Goal: Transaction & Acquisition: Purchase product/service

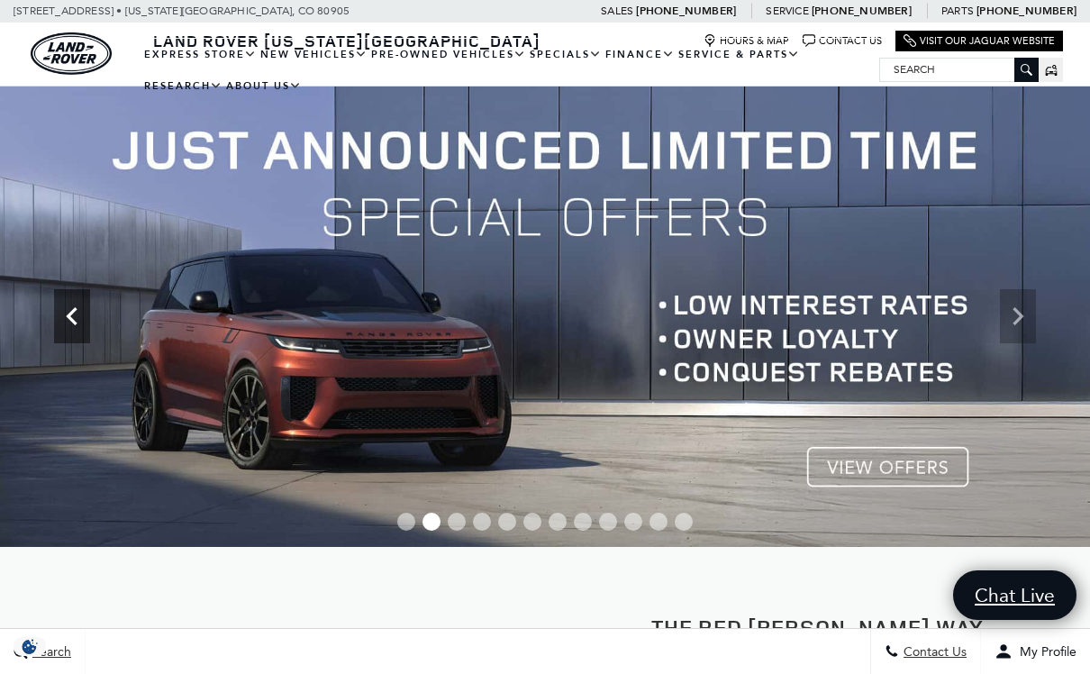
click at [77, 321] on icon "Previous" at bounding box center [72, 316] width 36 height 36
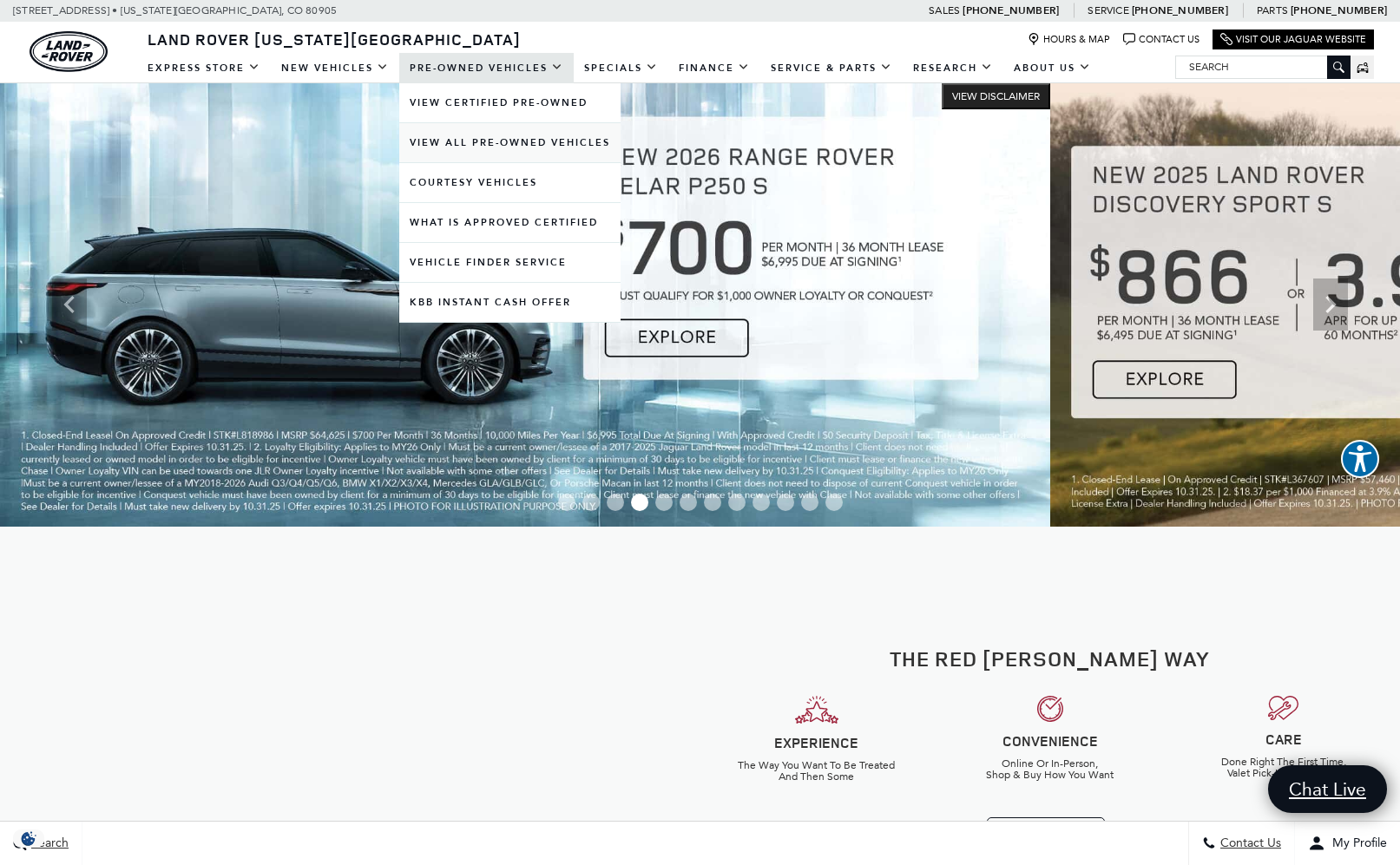
click at [561, 140] on link "View All Pre-Owned Vehicles" at bounding box center [510, 143] width 222 height 39
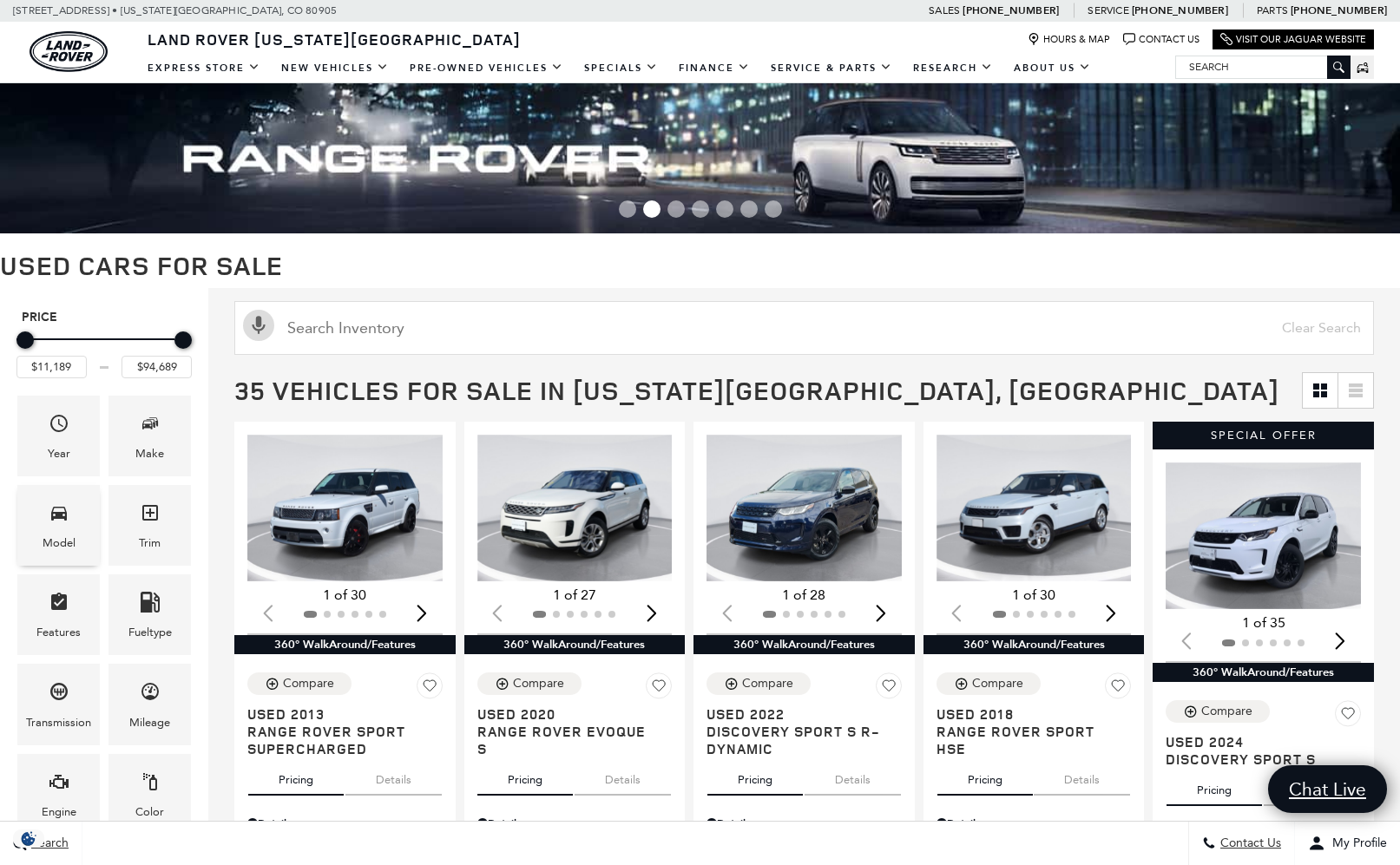
click at [74, 542] on div "Model" at bounding box center [59, 543] width 33 height 19
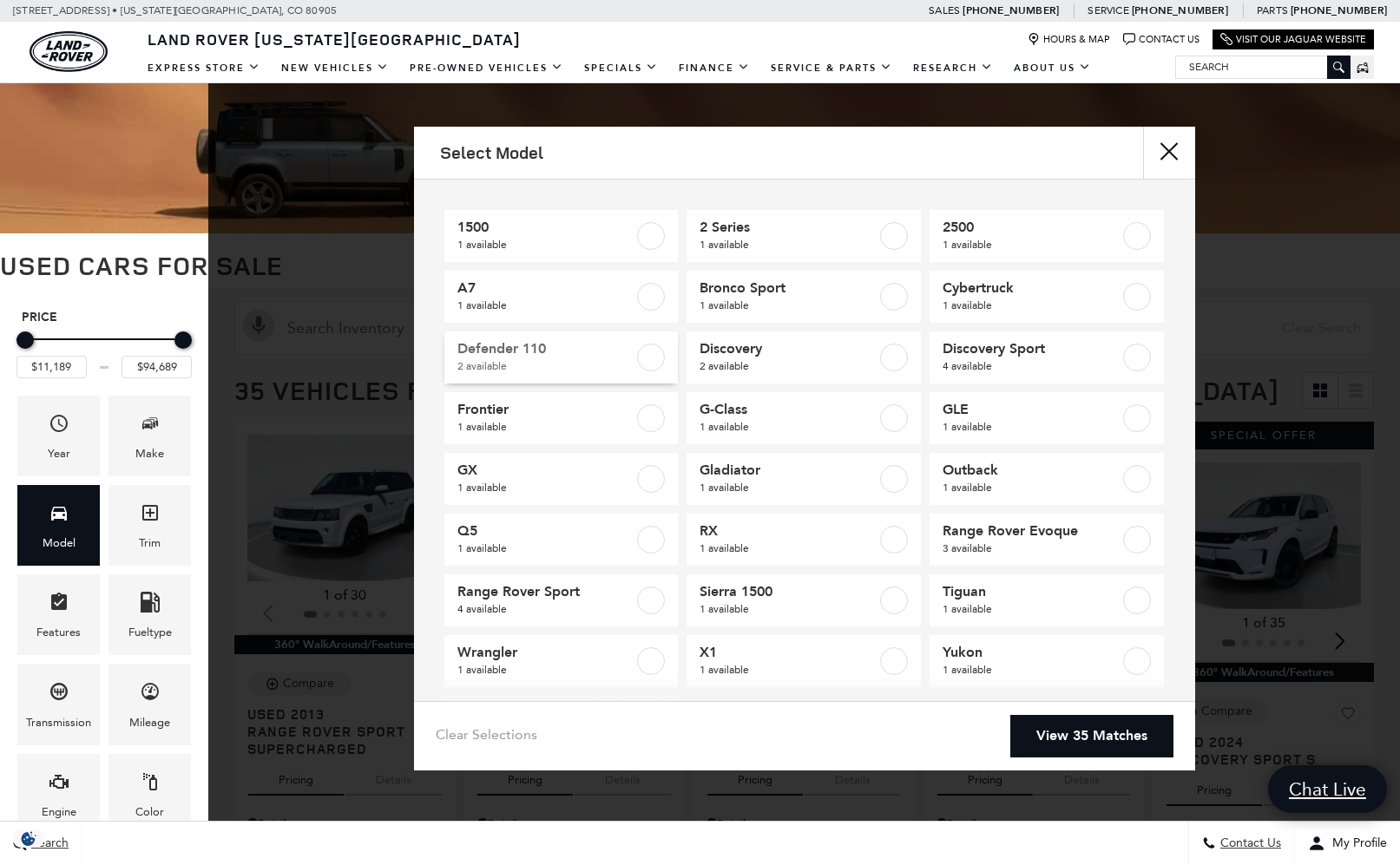
click at [657, 354] on label at bounding box center [650, 357] width 28 height 28
type input "$58,189"
type input "$65,689"
checkbox input "true"
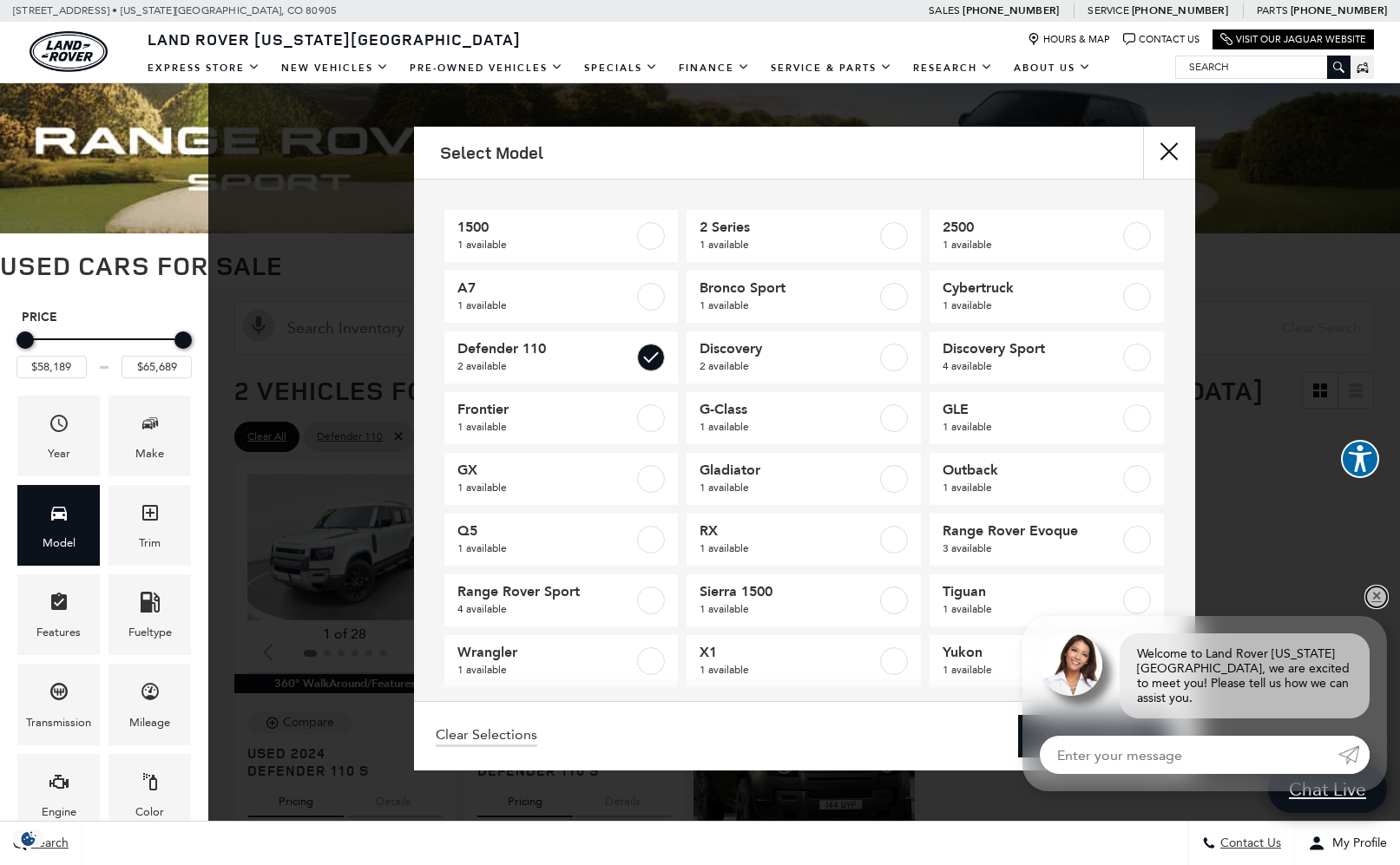
click at [1383, 606] on link "✕" at bounding box center [1377, 597] width 21 height 21
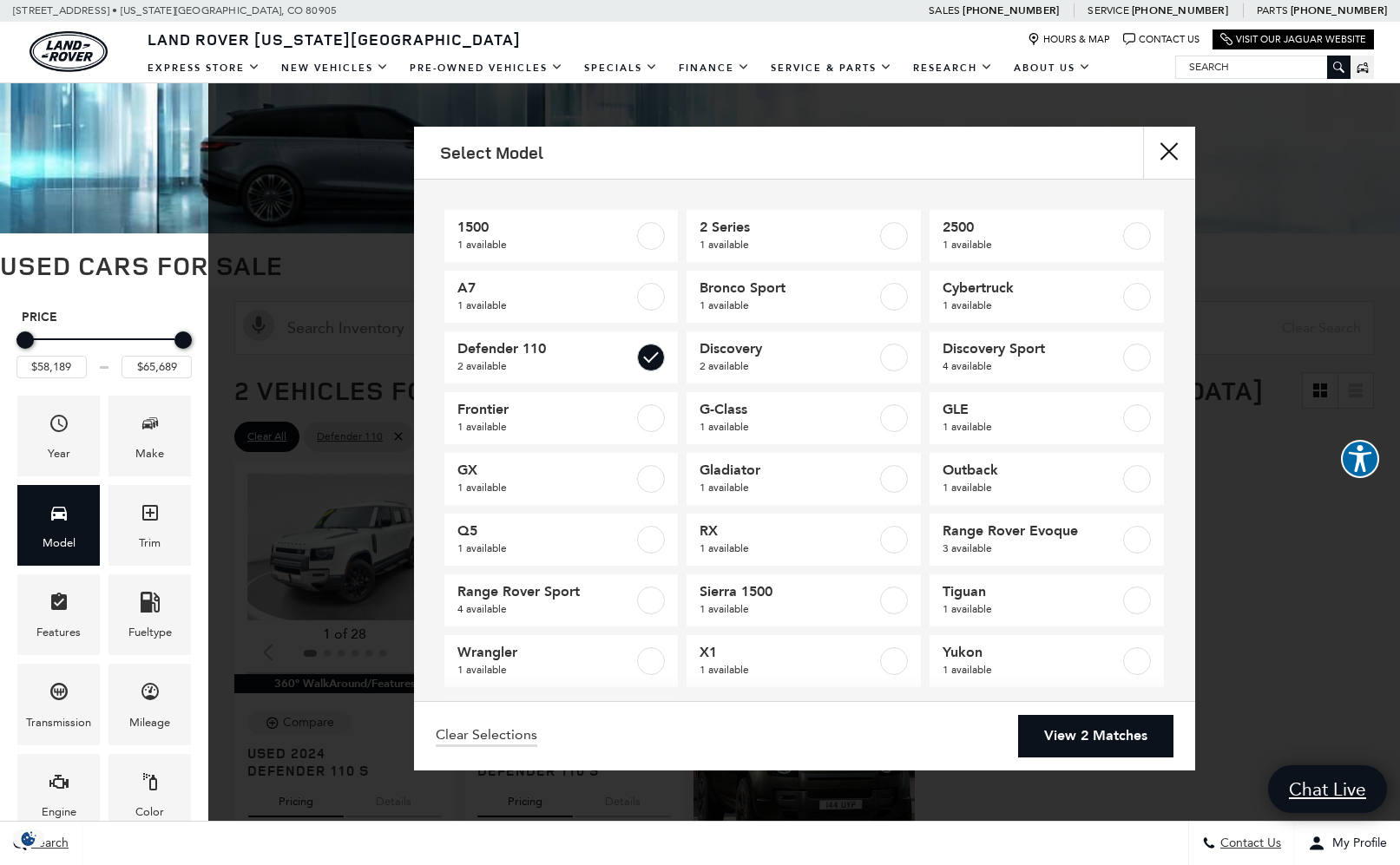
click at [1091, 757] on link "View 2 Matches" at bounding box center [1096, 736] width 155 height 42
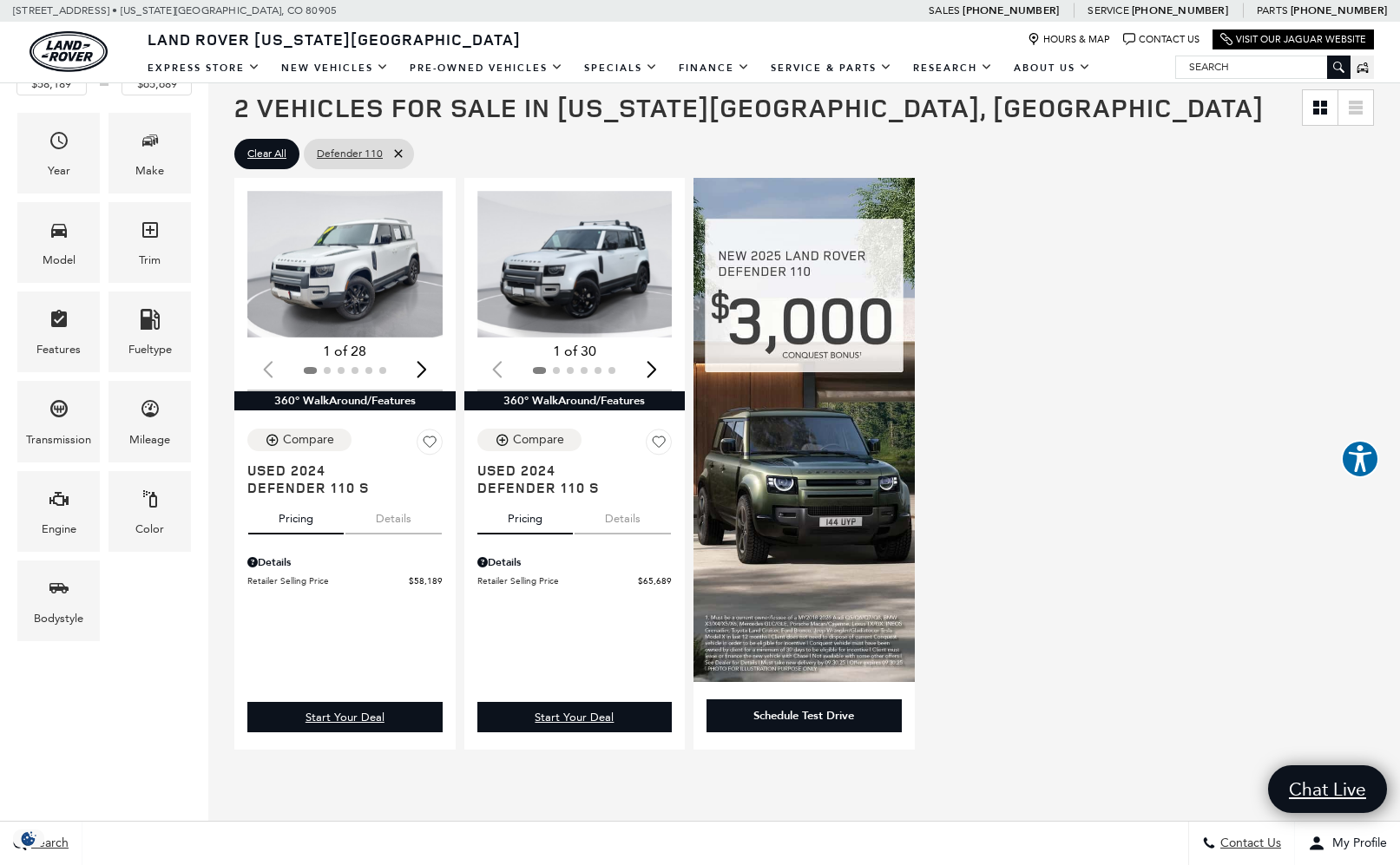
scroll to position [388, 0]
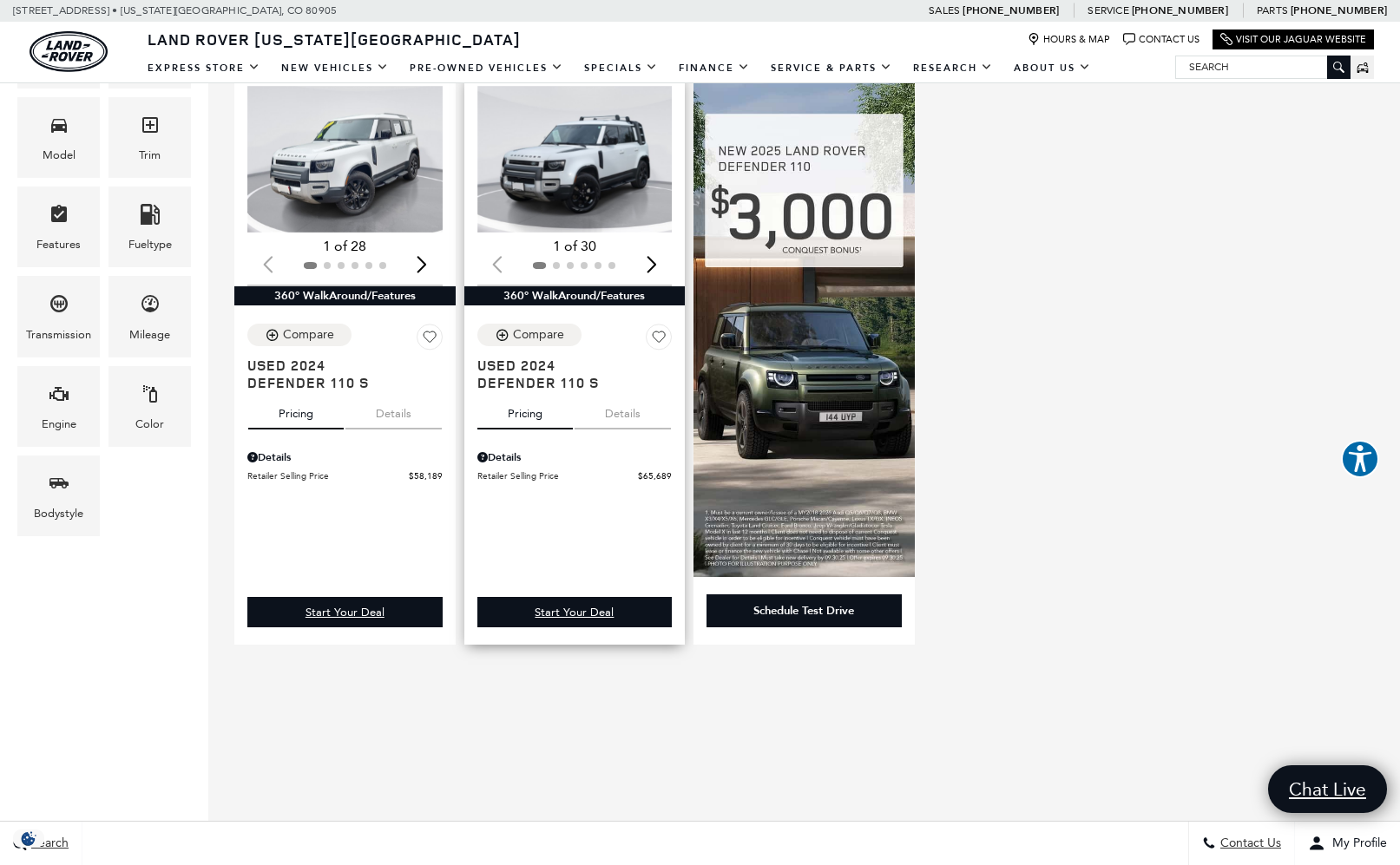
click at [653, 189] on img "1 / 2" at bounding box center [574, 159] width 196 height 146
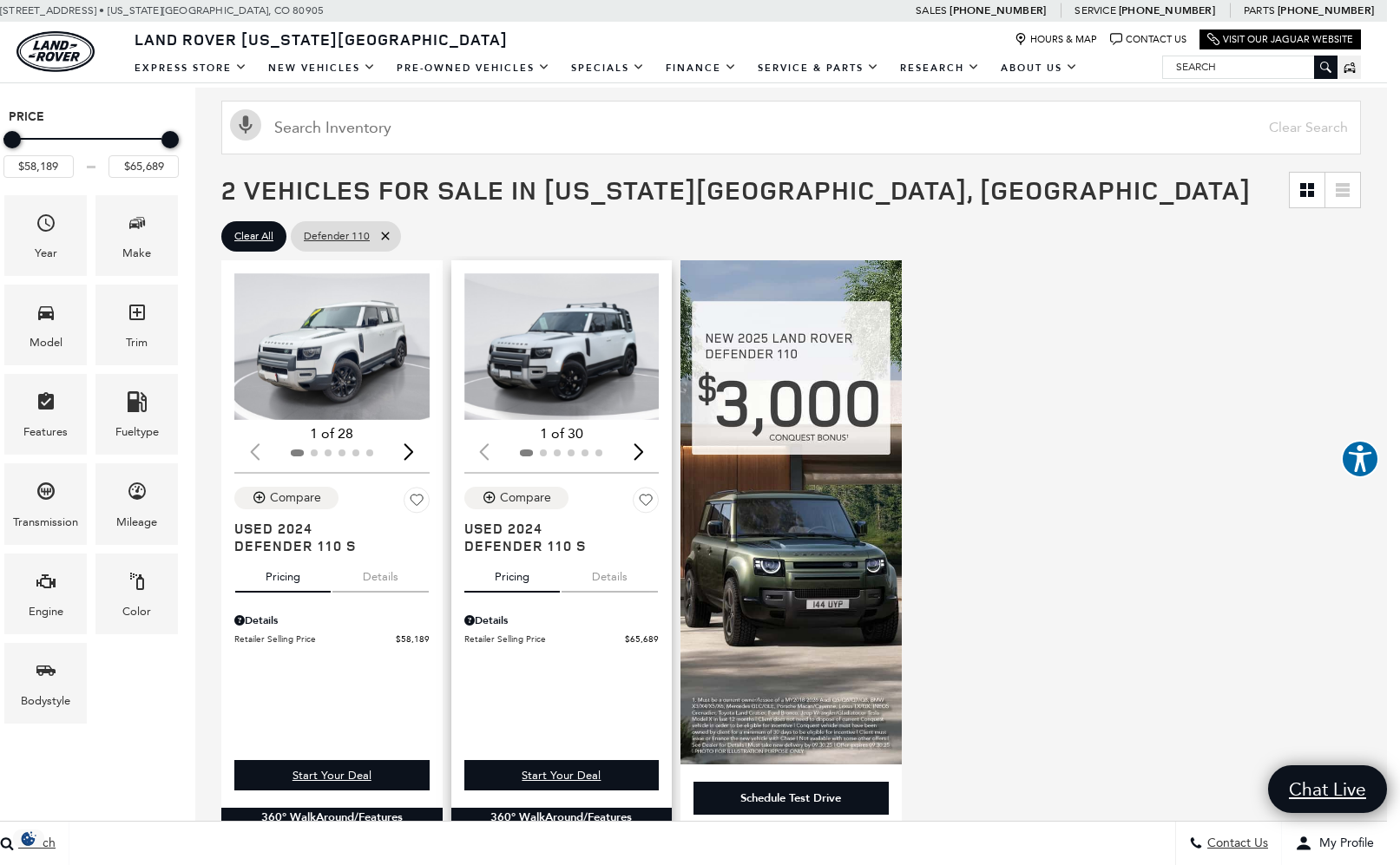
scroll to position [202, 13]
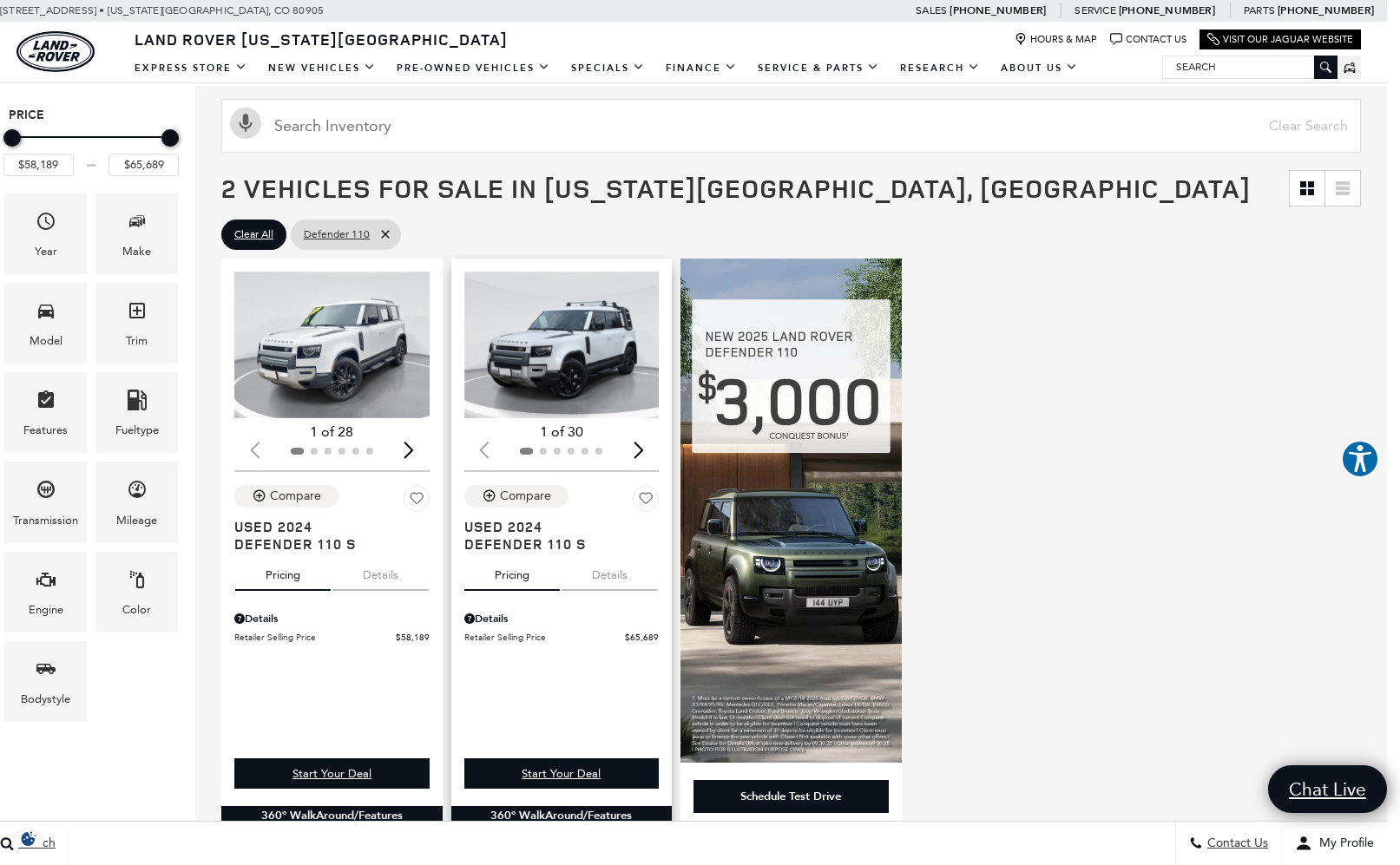
click at [556, 352] on img "1 / 2" at bounding box center [562, 345] width 196 height 146
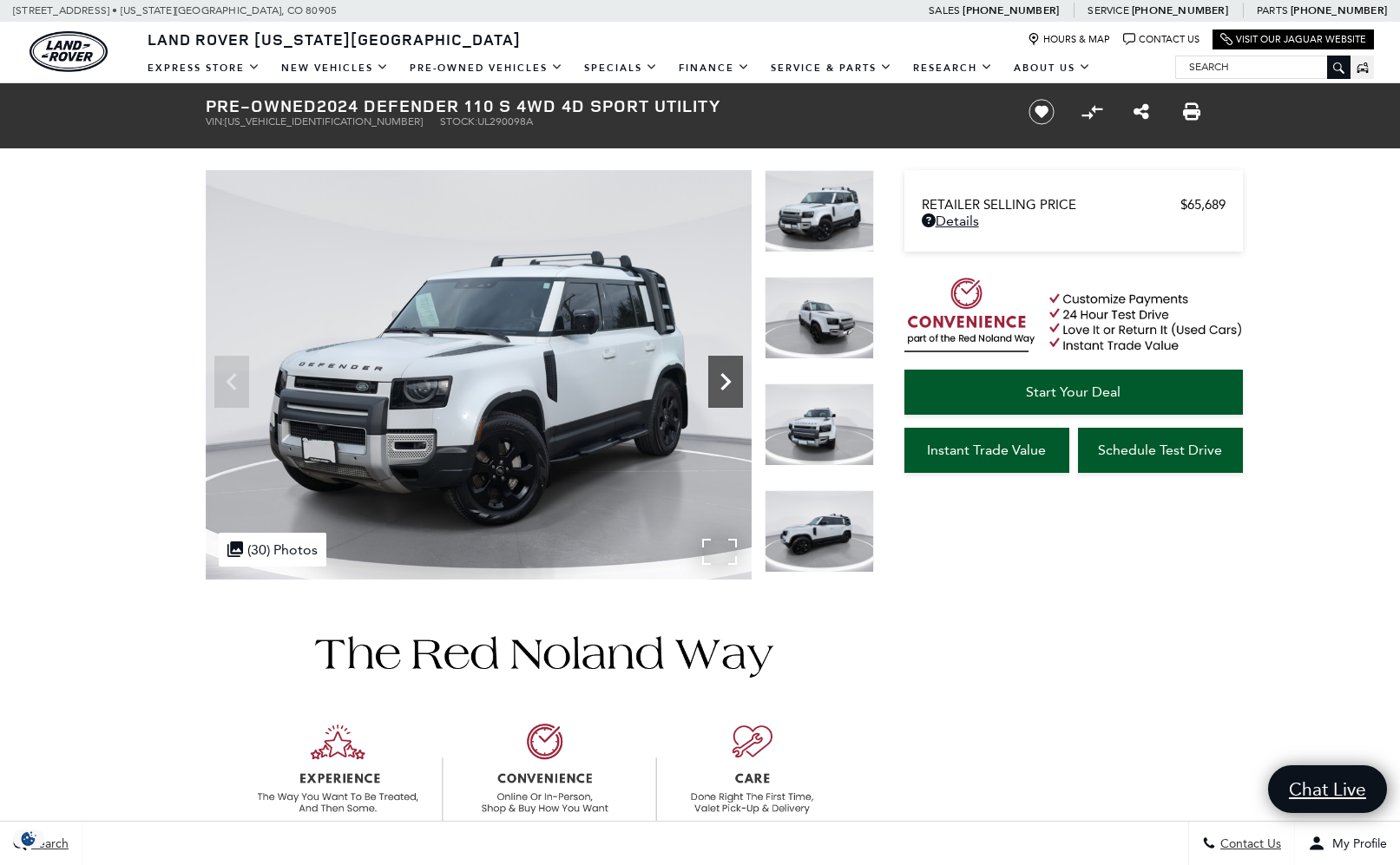
click at [729, 381] on icon "Next" at bounding box center [726, 381] width 11 height 17
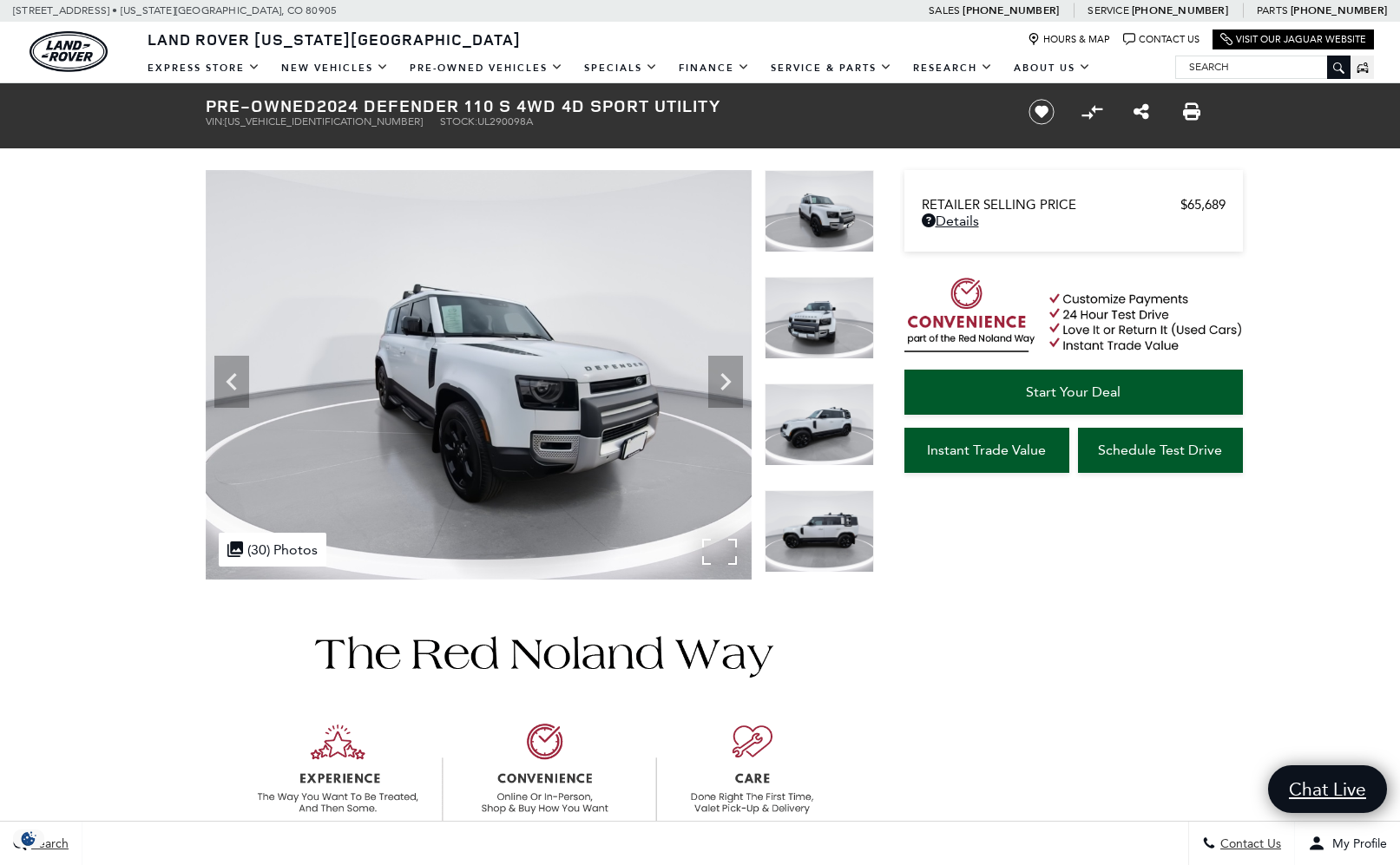
click at [284, 558] on div ".cls-1, .cls-3 { fill: #c50033; } .cls-1 { clip-rule: evenodd; } .cls-2 { clip-…" at bounding box center [273, 549] width 108 height 34
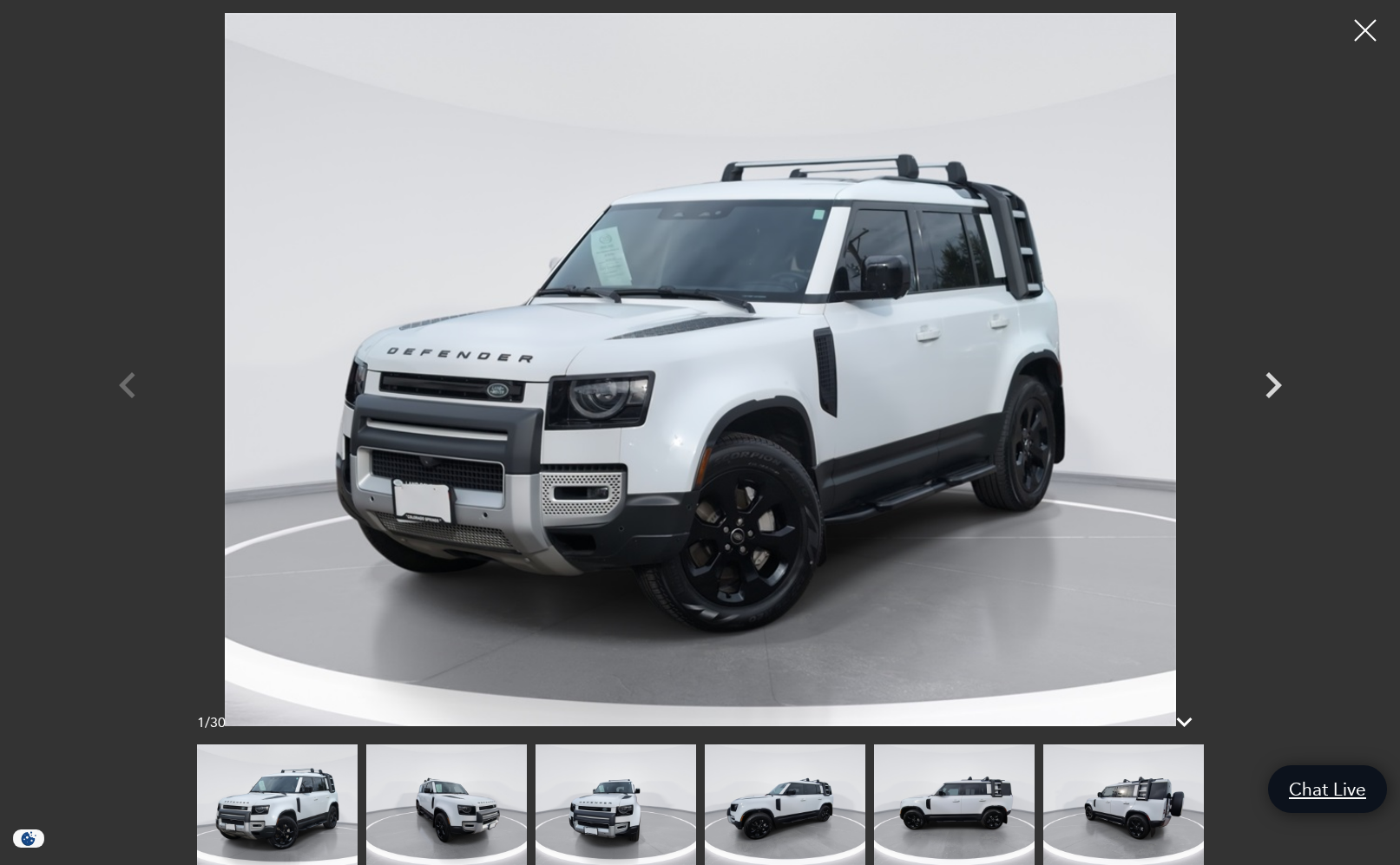
click at [1153, 820] on img at bounding box center [1123, 804] width 161 height 120
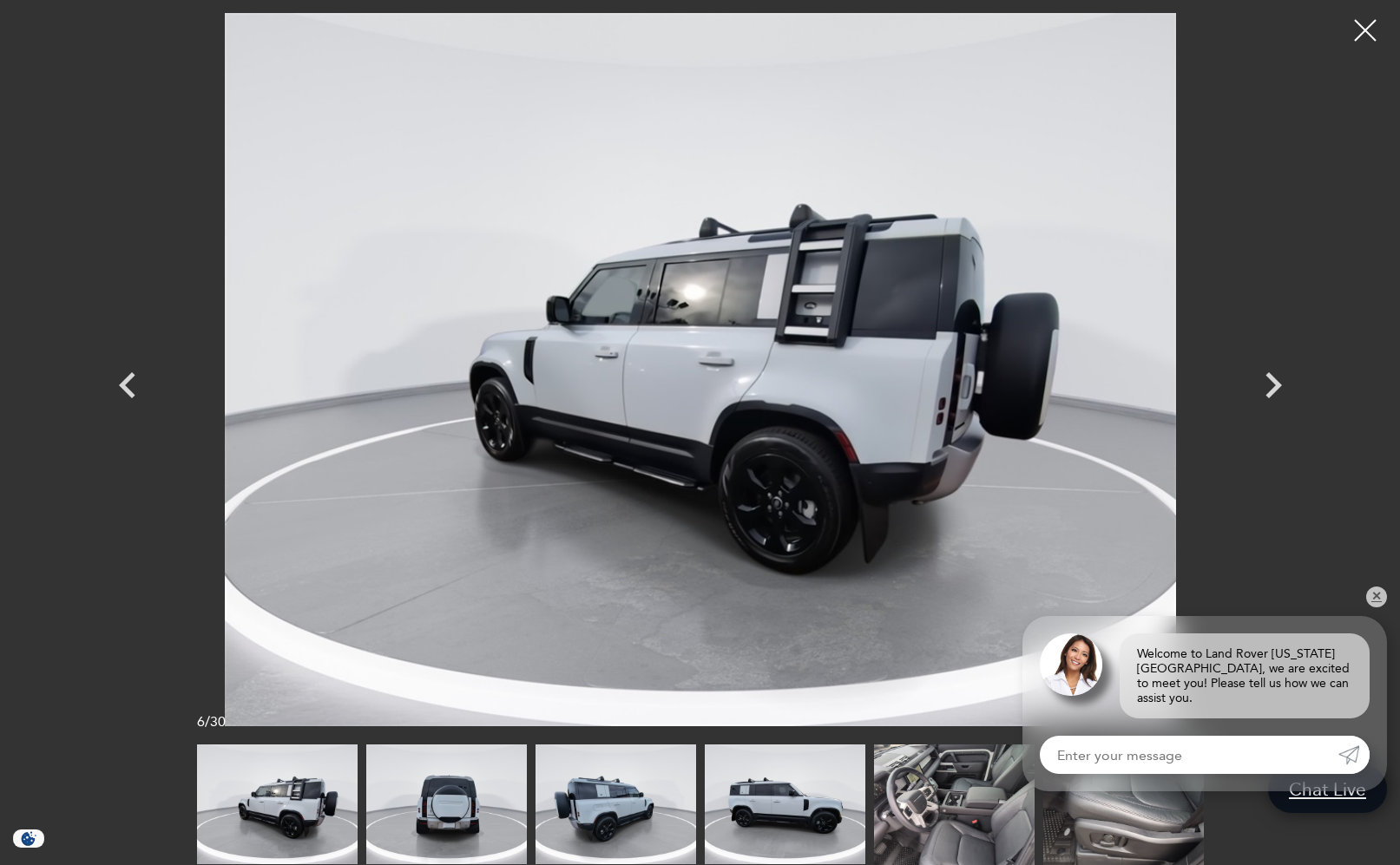
click at [972, 826] on img at bounding box center [954, 804] width 161 height 120
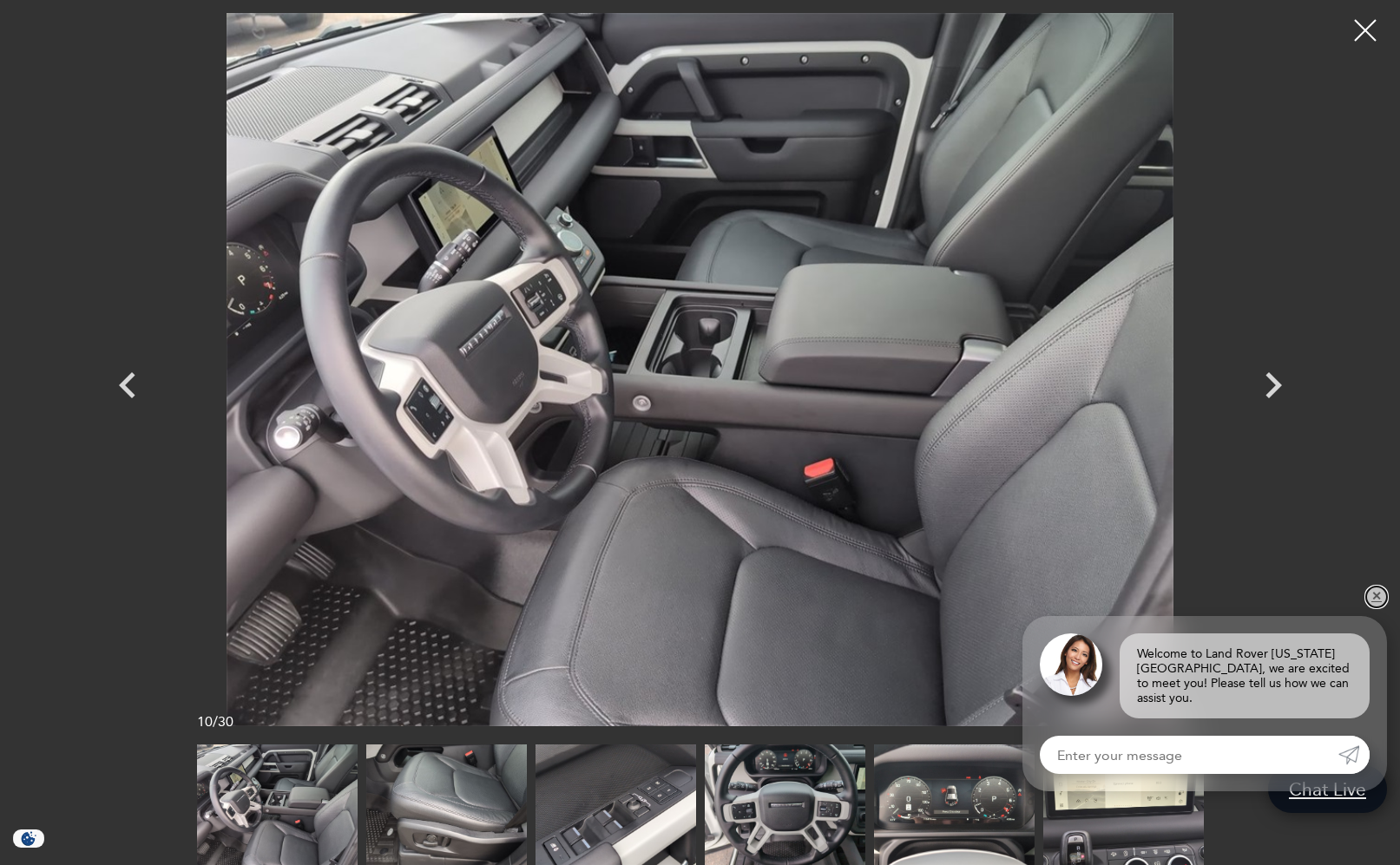
click at [1378, 602] on link "✕" at bounding box center [1377, 597] width 21 height 21
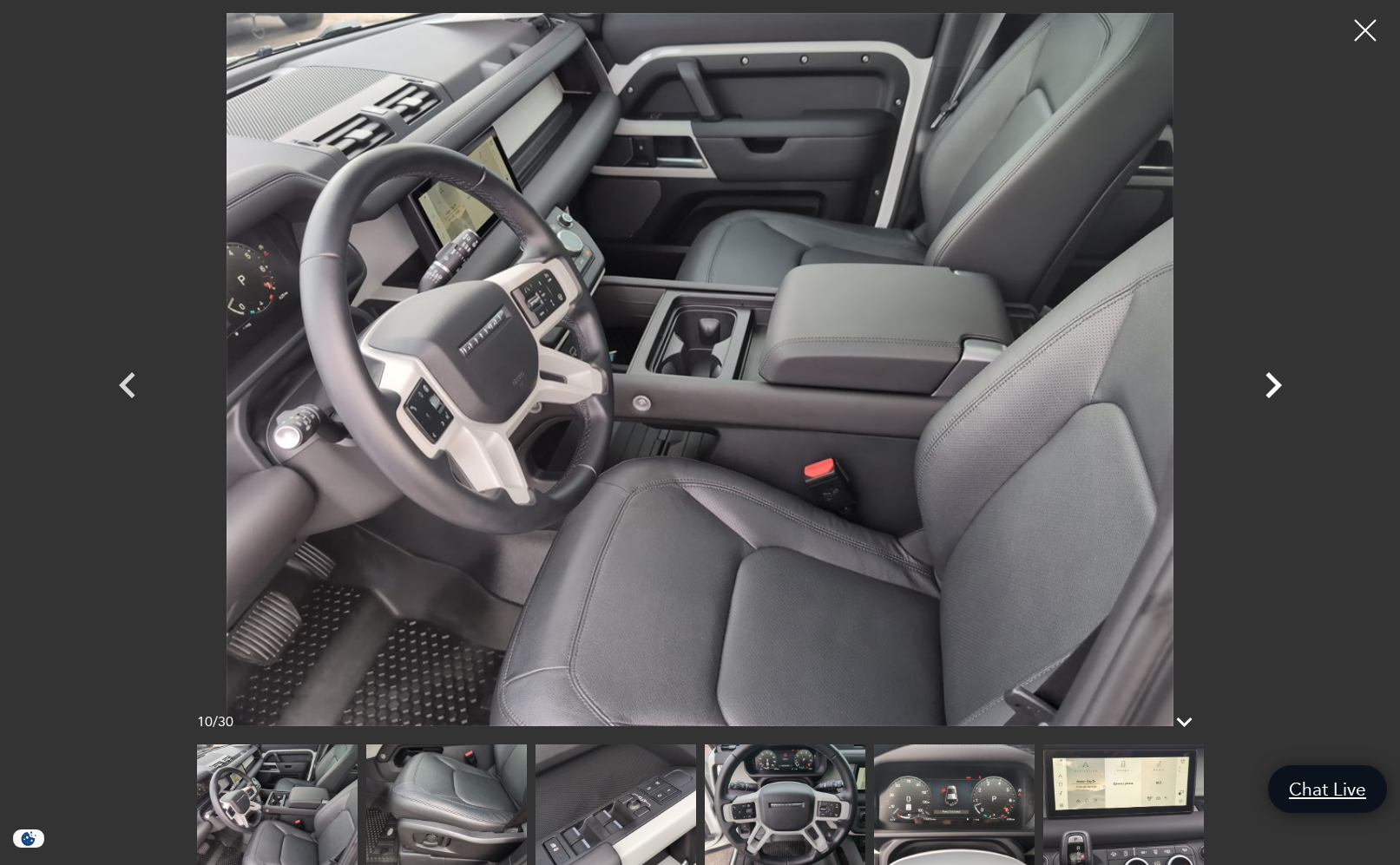
click at [1280, 385] on icon "Next" at bounding box center [1273, 384] width 16 height 26
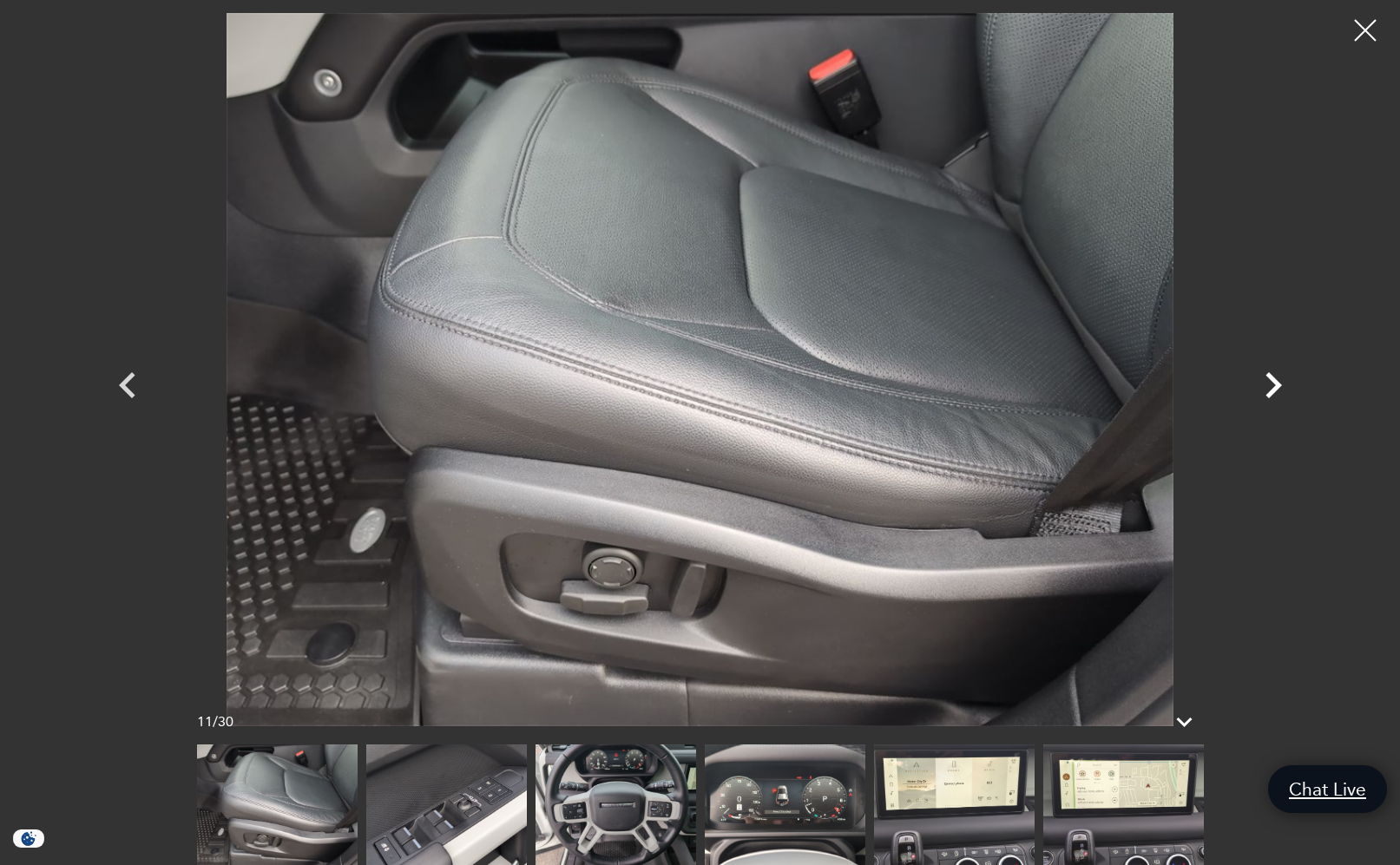
click at [1280, 385] on icon "Next" at bounding box center [1273, 384] width 16 height 26
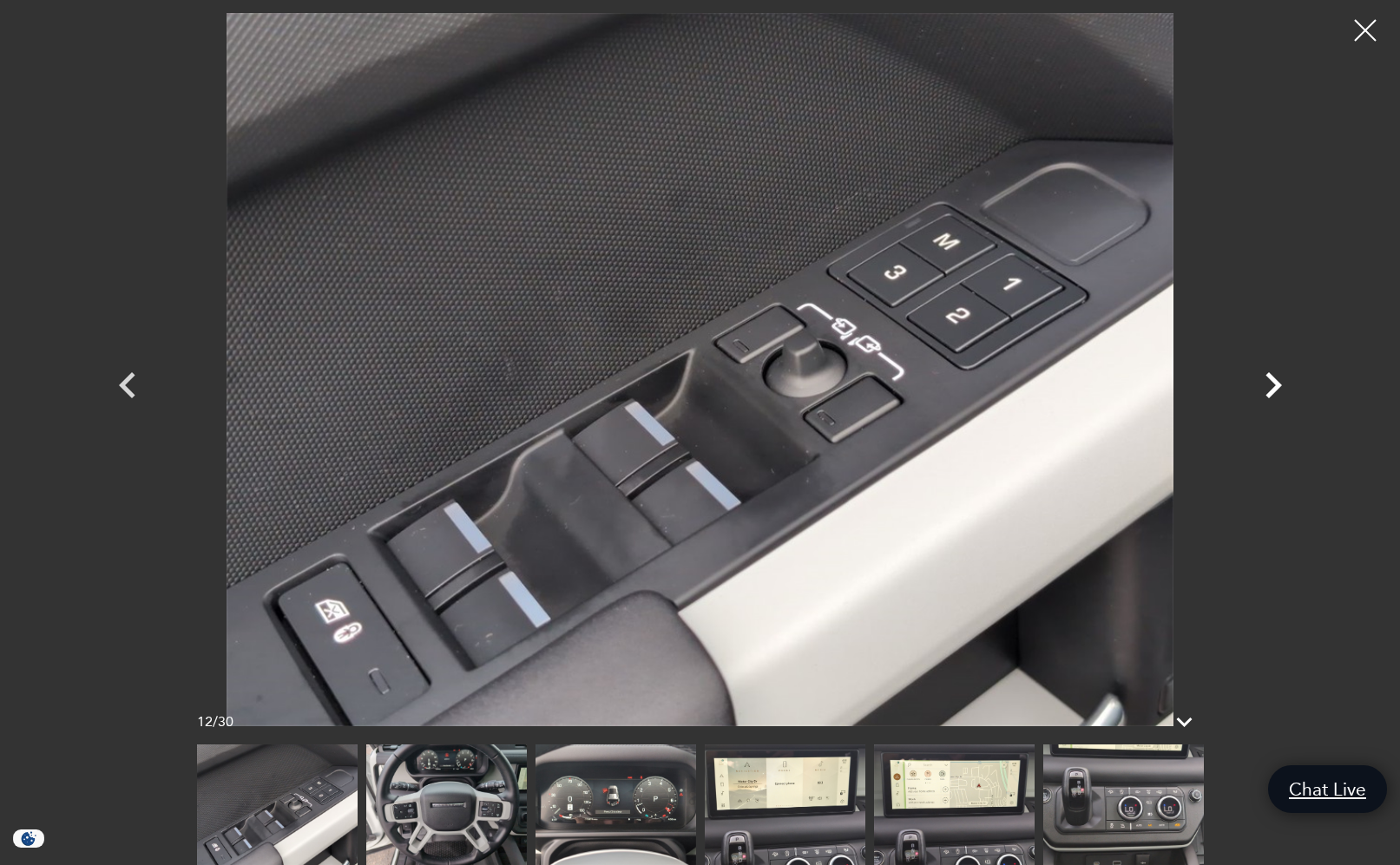
click at [1281, 386] on icon "Next" at bounding box center [1273, 384] width 16 height 26
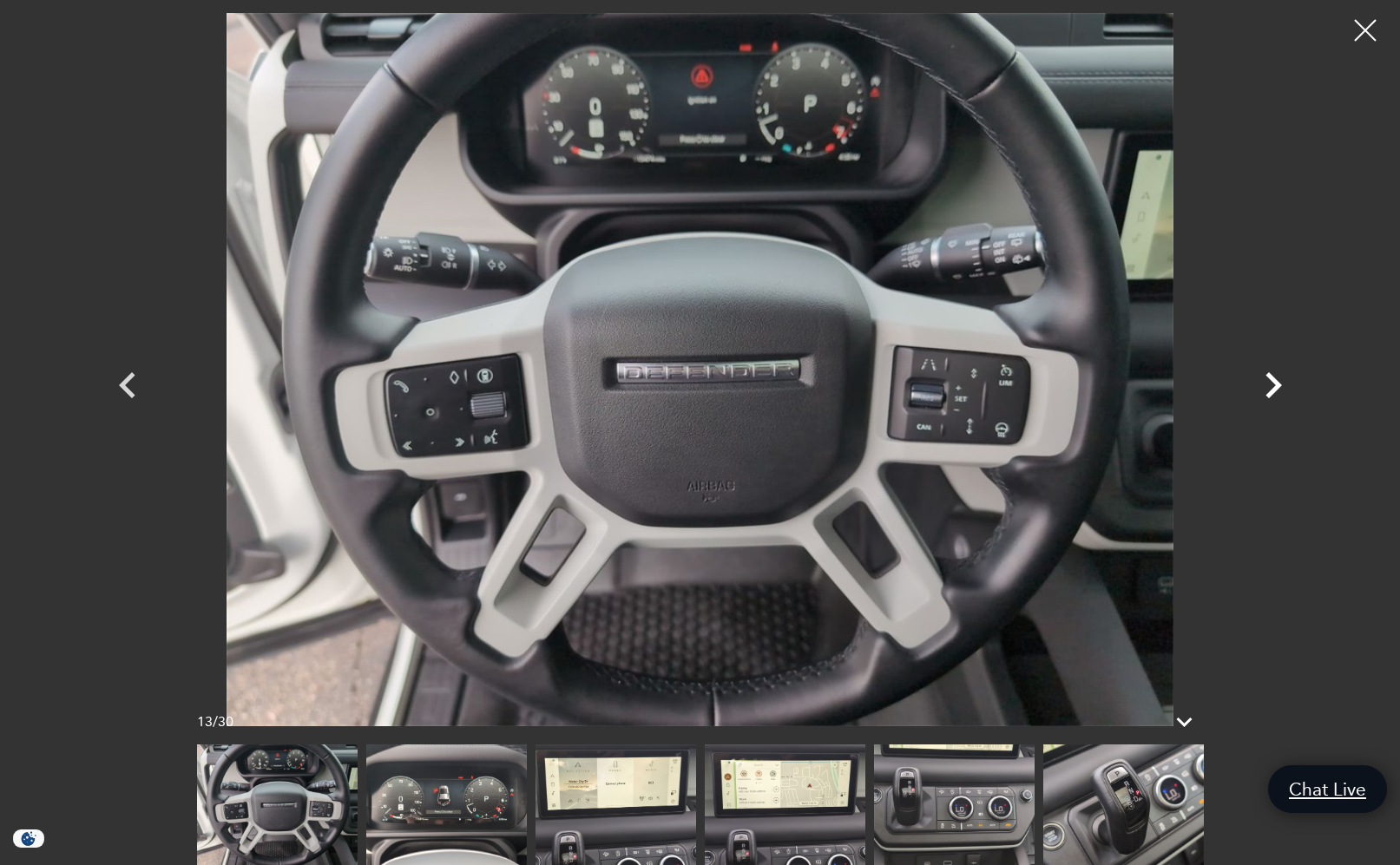
click at [1280, 386] on icon "Next" at bounding box center [1273, 384] width 16 height 26
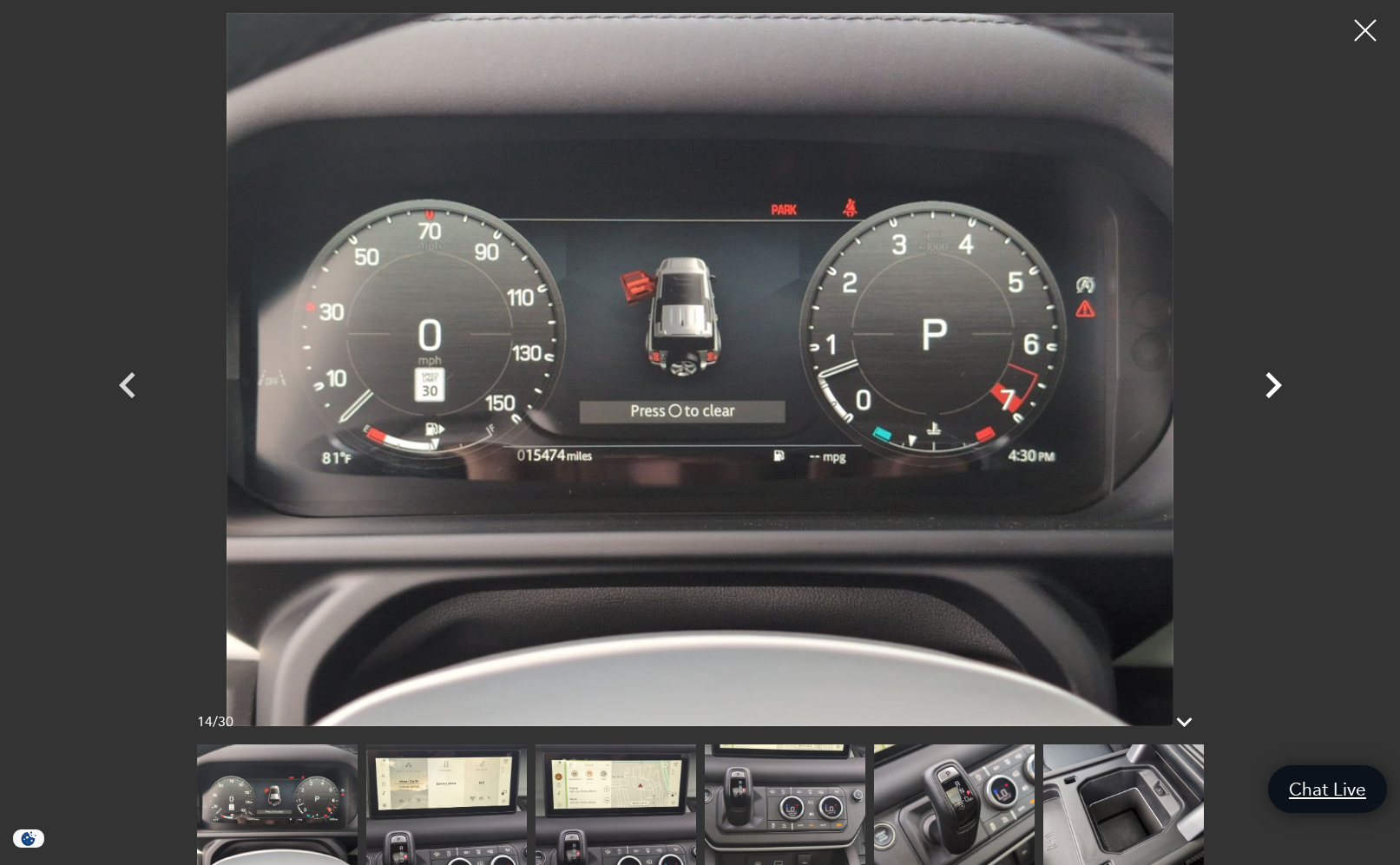
click at [1280, 386] on icon "Next" at bounding box center [1273, 384] width 16 height 26
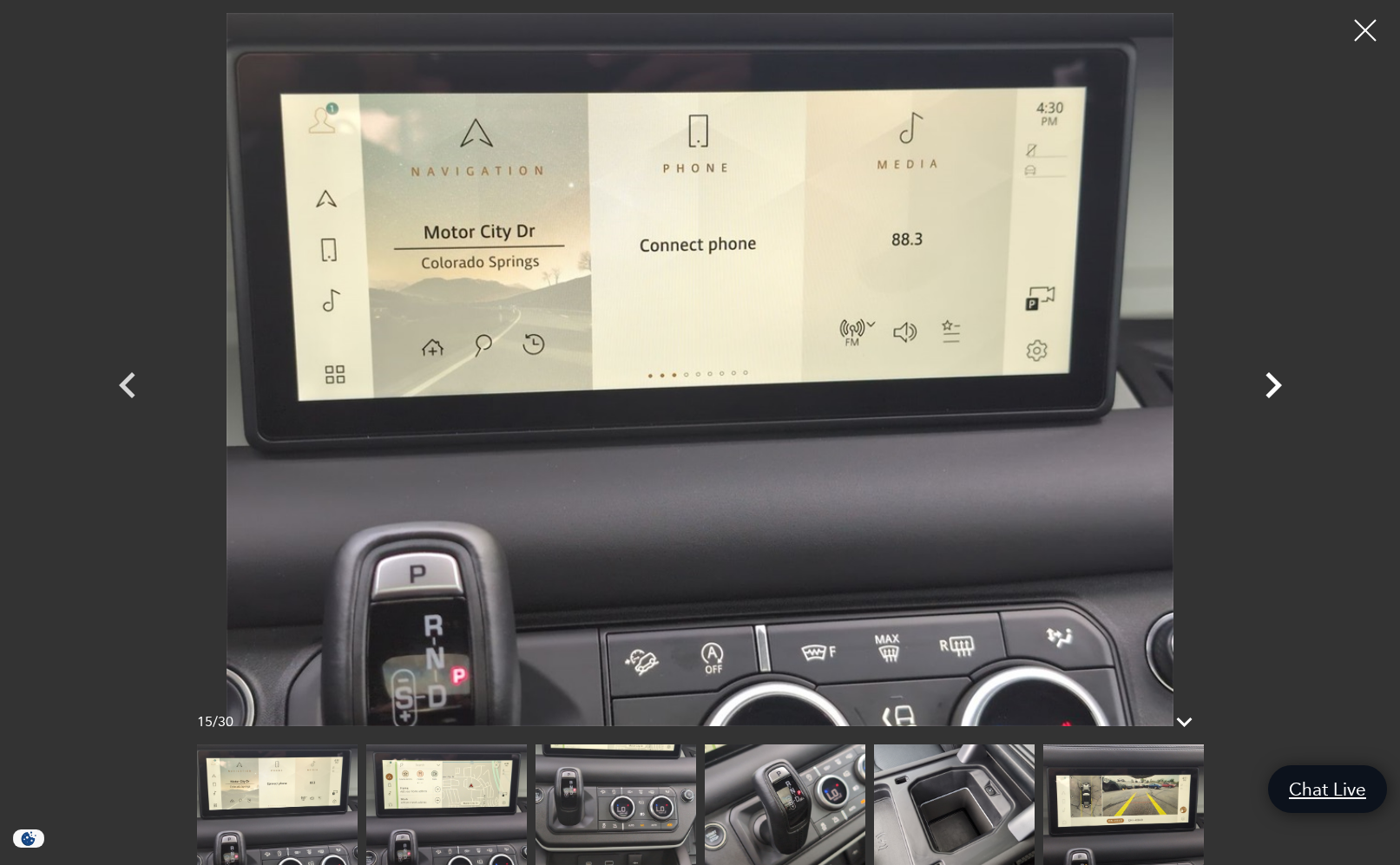
click at [1281, 385] on icon "Next" at bounding box center [1273, 384] width 16 height 26
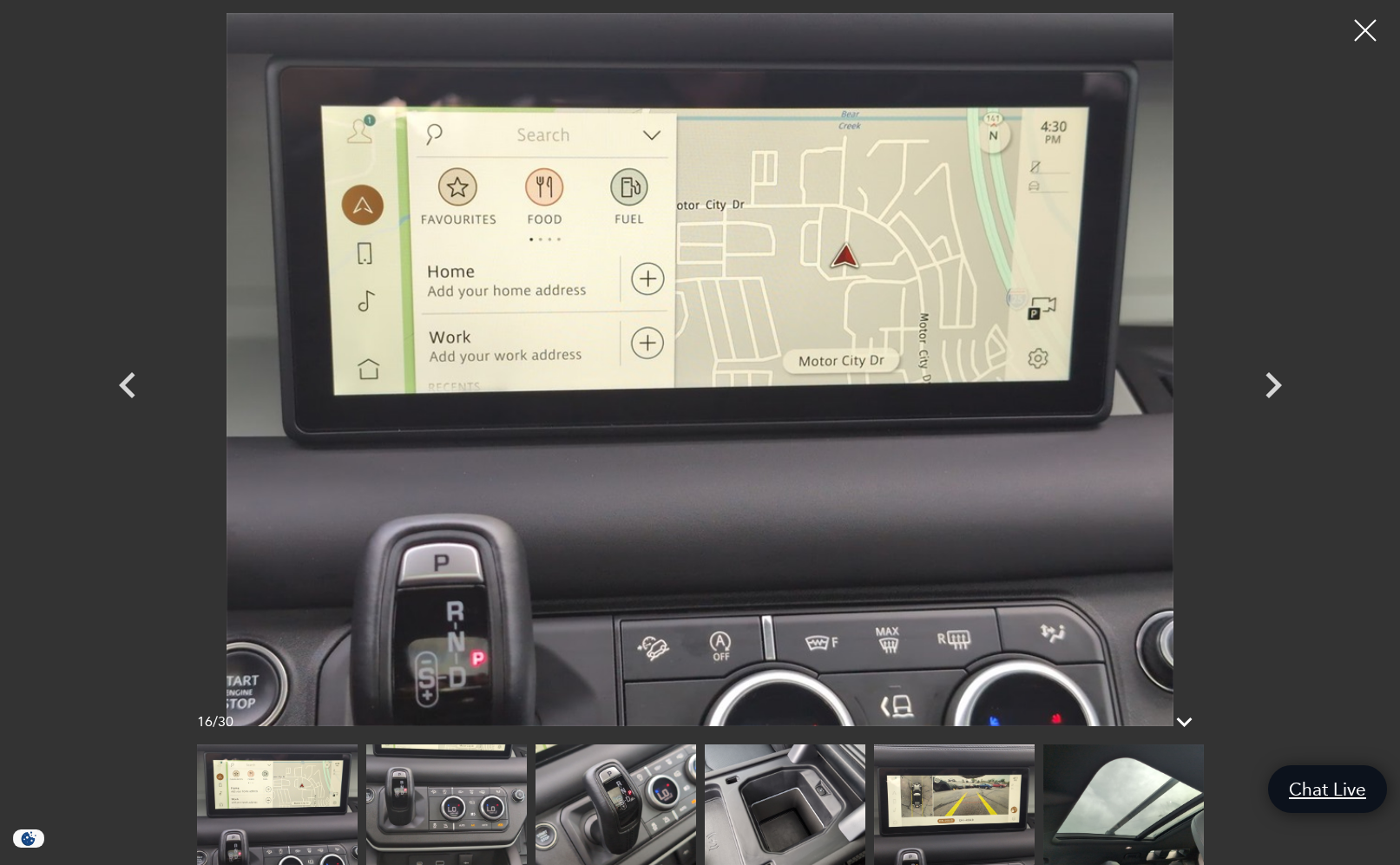
click at [1365, 31] on div at bounding box center [1364, 30] width 43 height 43
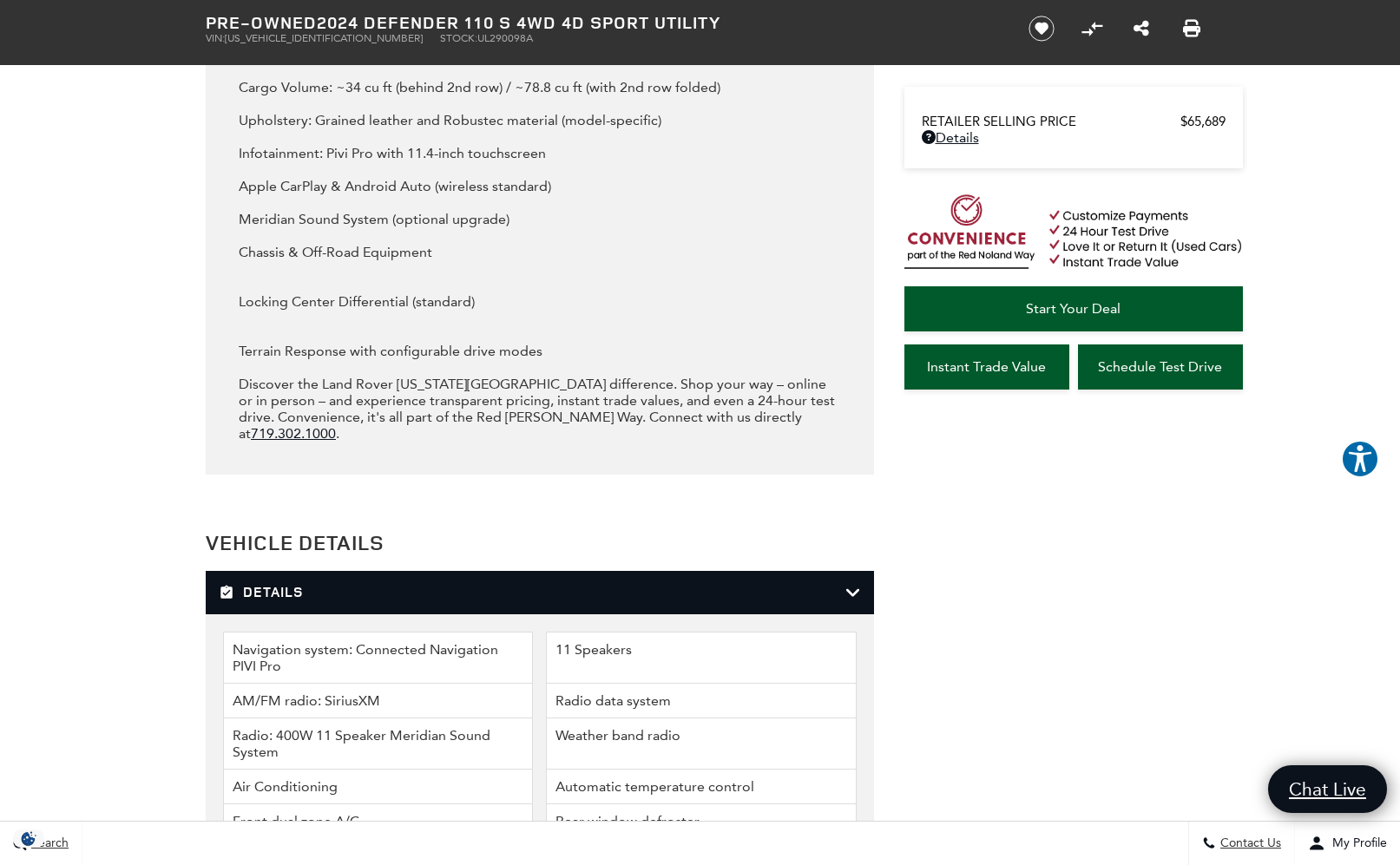
scroll to position [2835, 0]
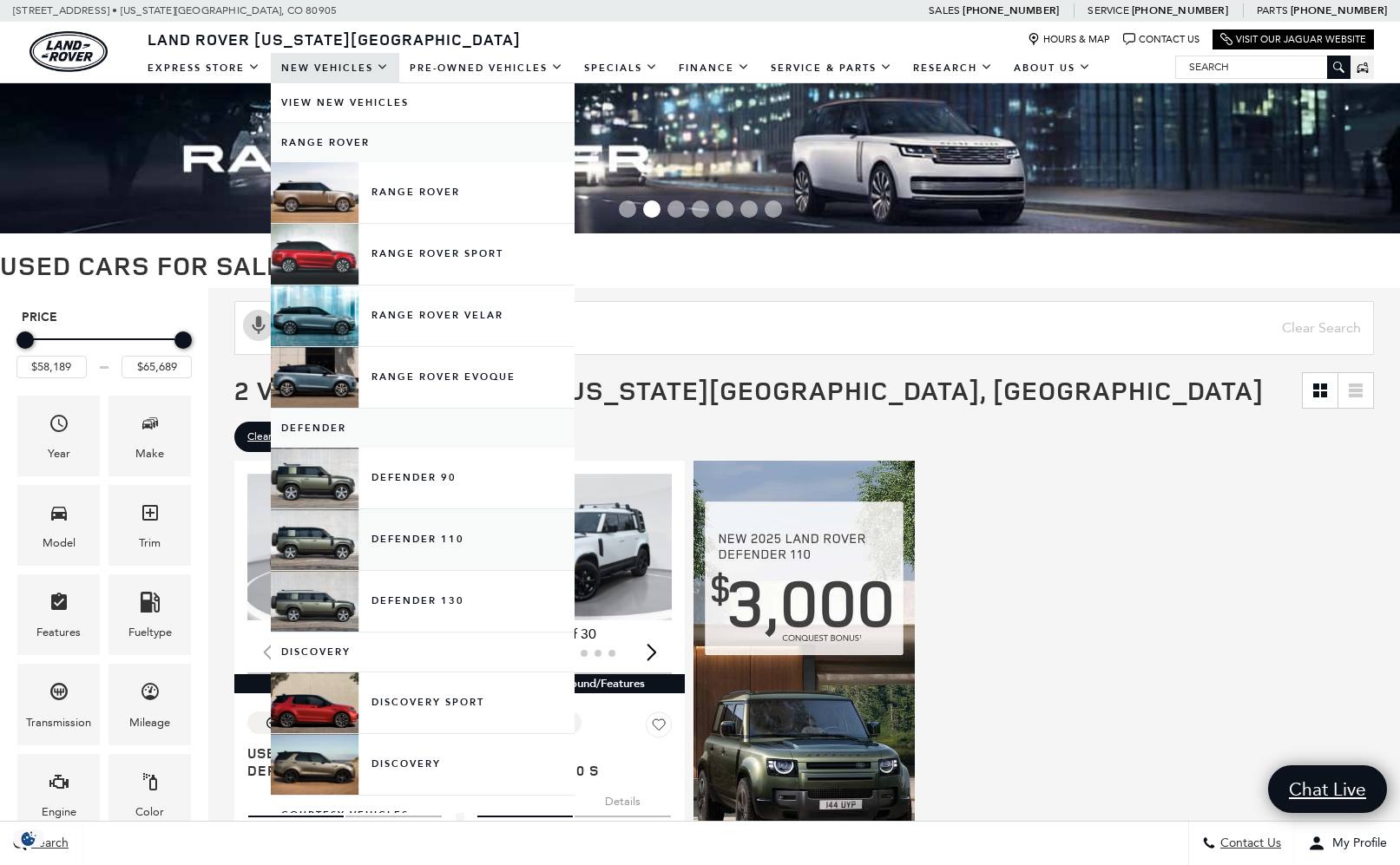
click at [358, 519] on link "Defender 110" at bounding box center [422, 539] width 304 height 61
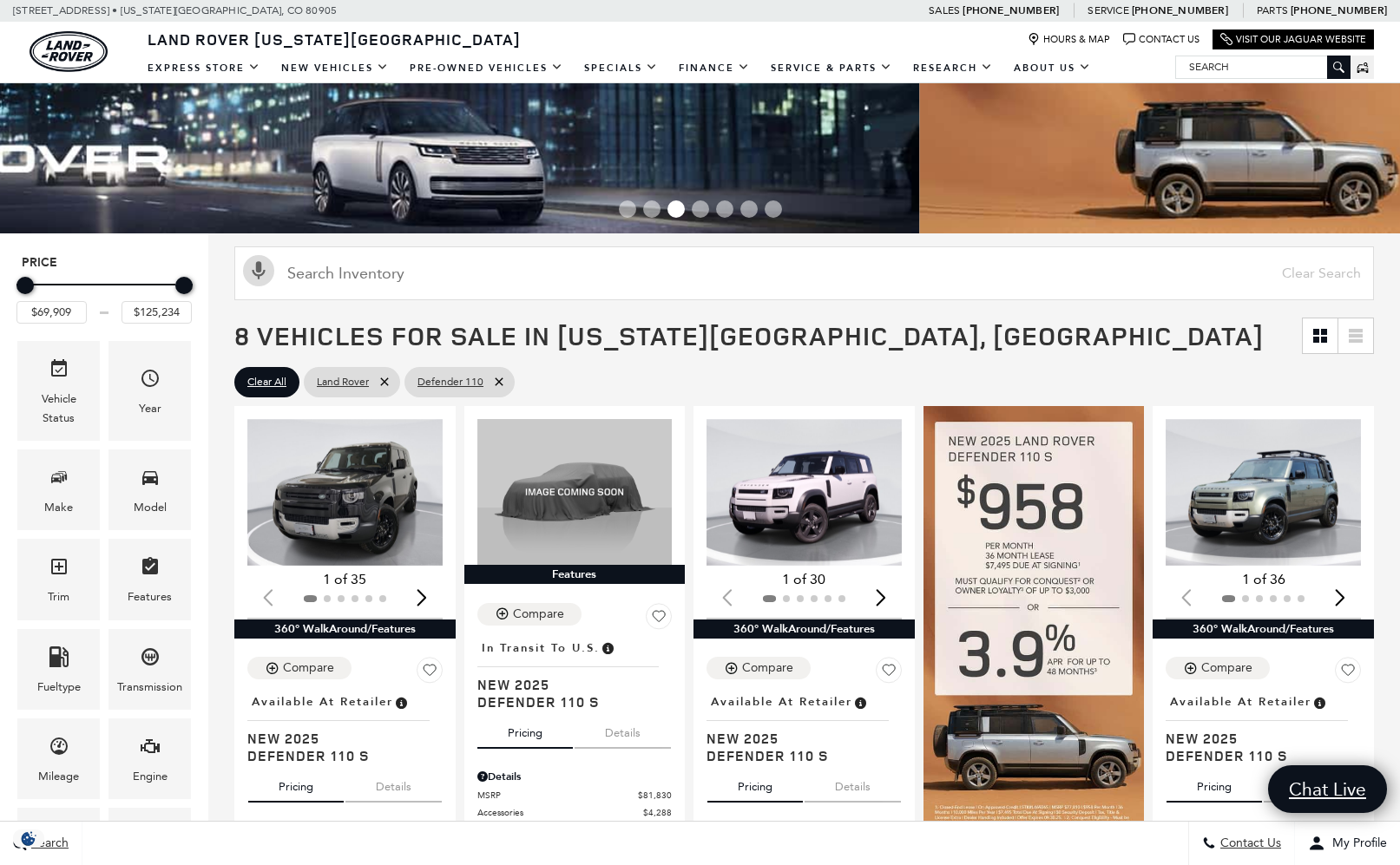
drag, startPoint x: 32, startPoint y: 147, endPoint x: 407, endPoint y: 204, distance: 379.3
click at [377, 196] on div at bounding box center [700, 158] width 1400 height 150
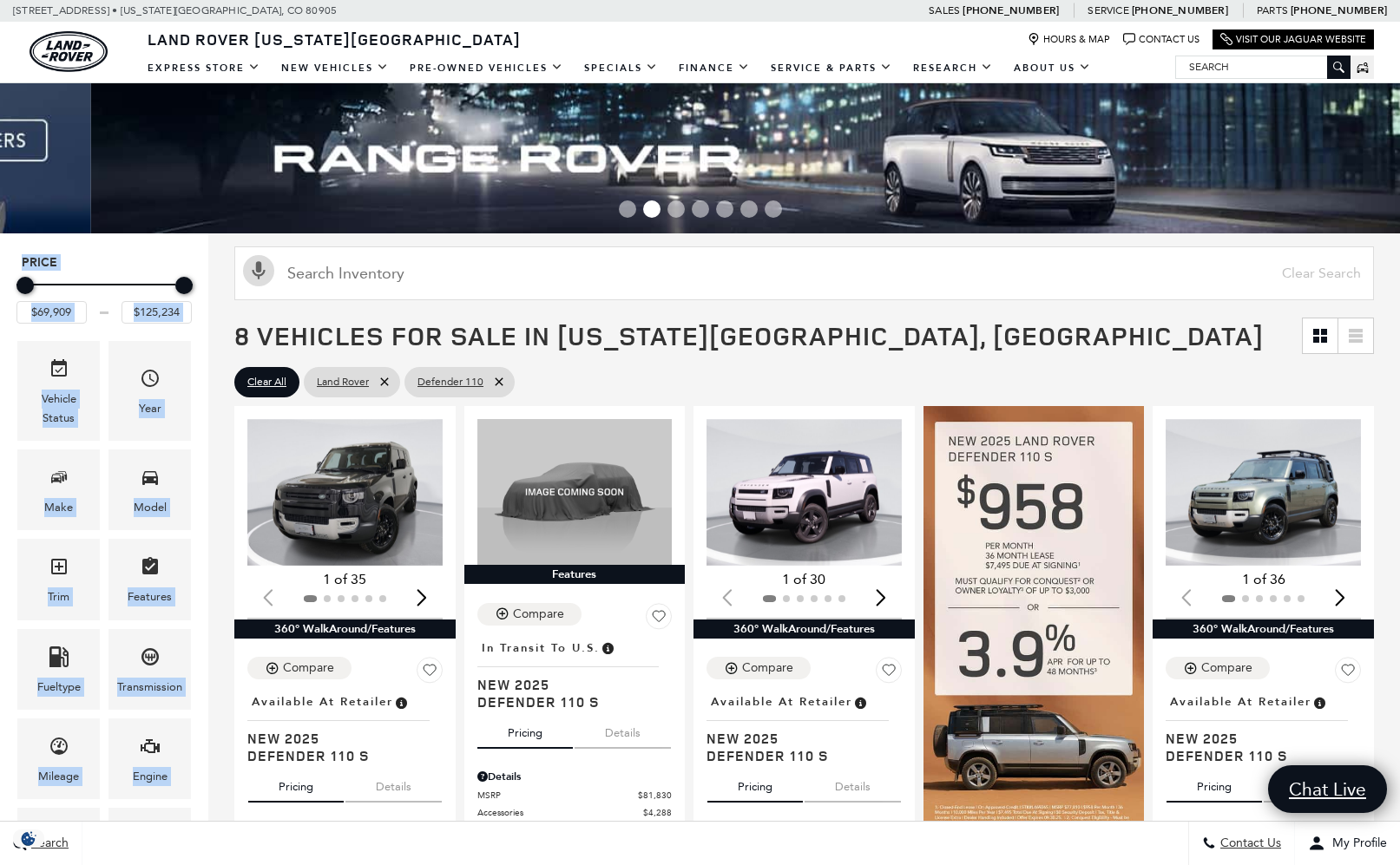
drag, startPoint x: 443, startPoint y: 213, endPoint x: 1048, endPoint y: 291, distance: 610.0
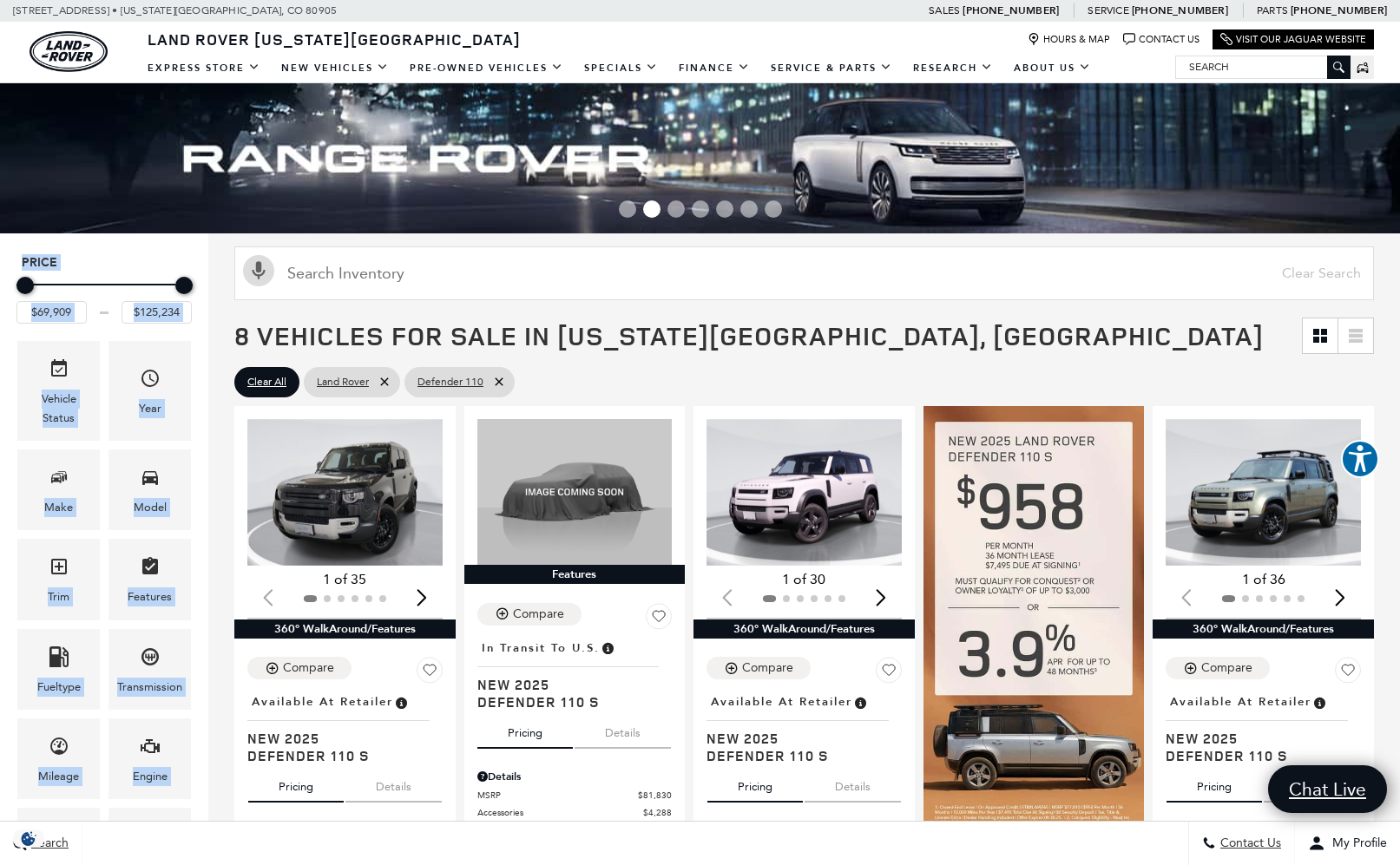
click at [634, 207] on span "Go to slide 1" at bounding box center [627, 209] width 17 height 17
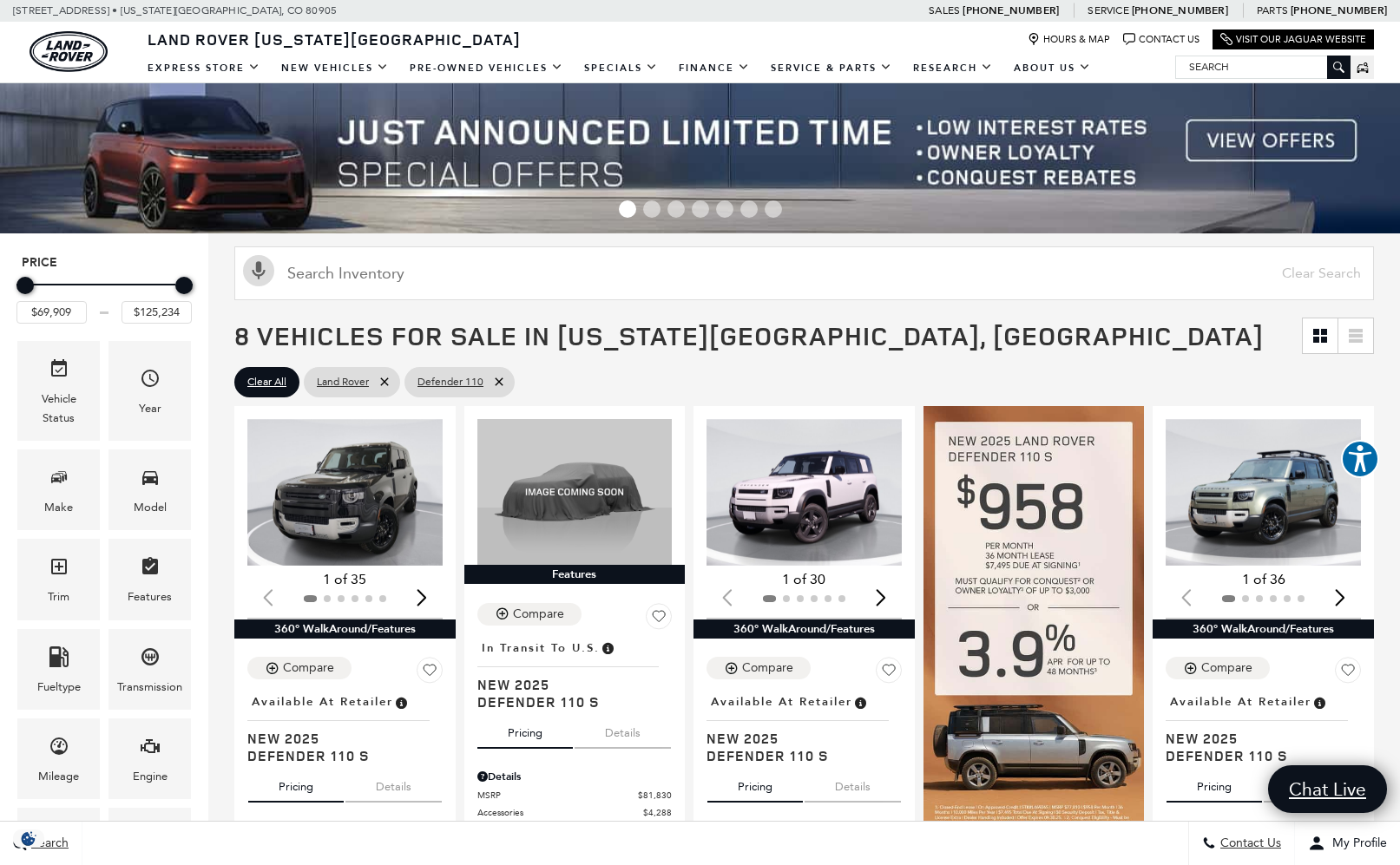
click at [1327, 149] on img at bounding box center [700, 158] width 1400 height 150
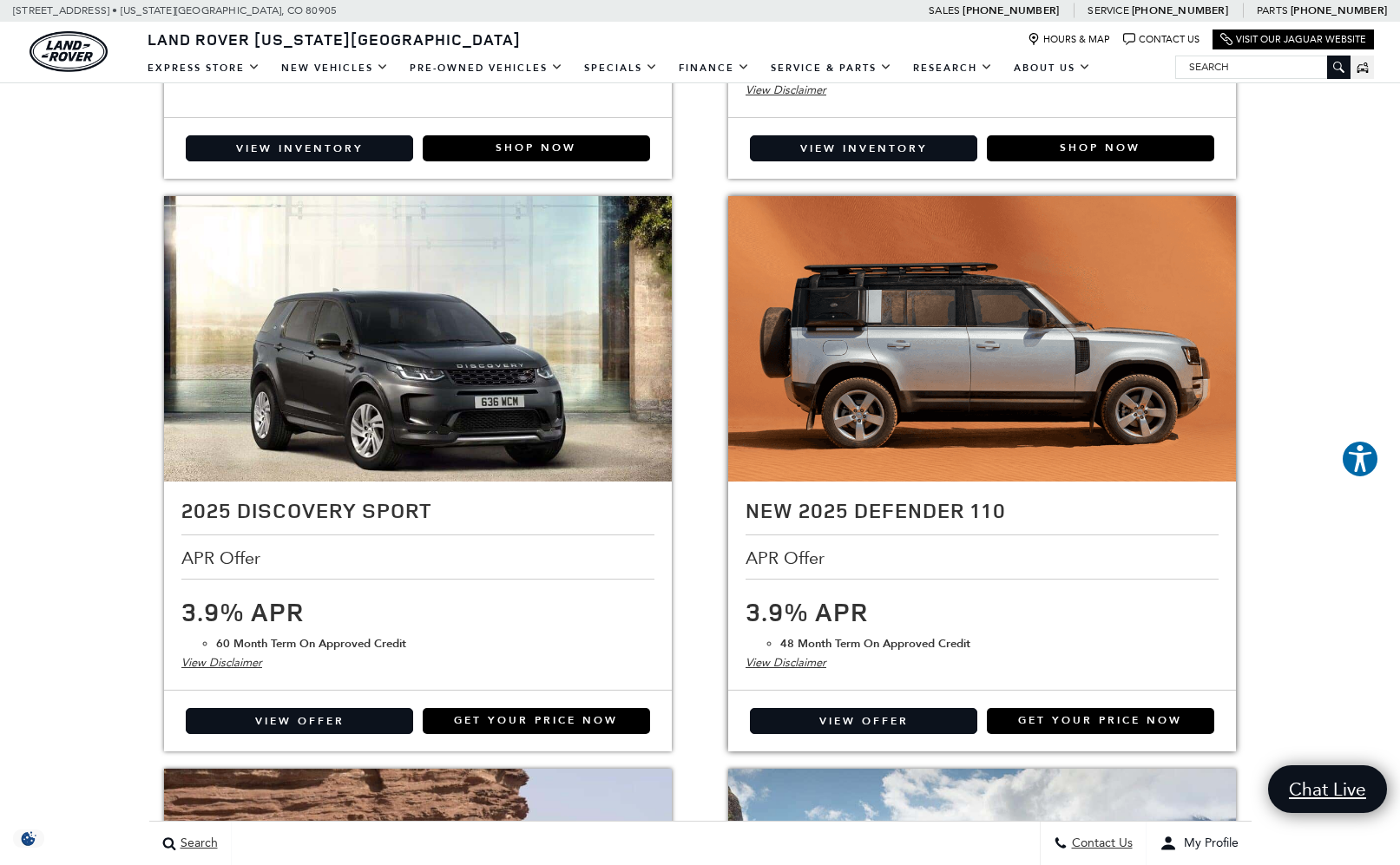
scroll to position [1019, 0]
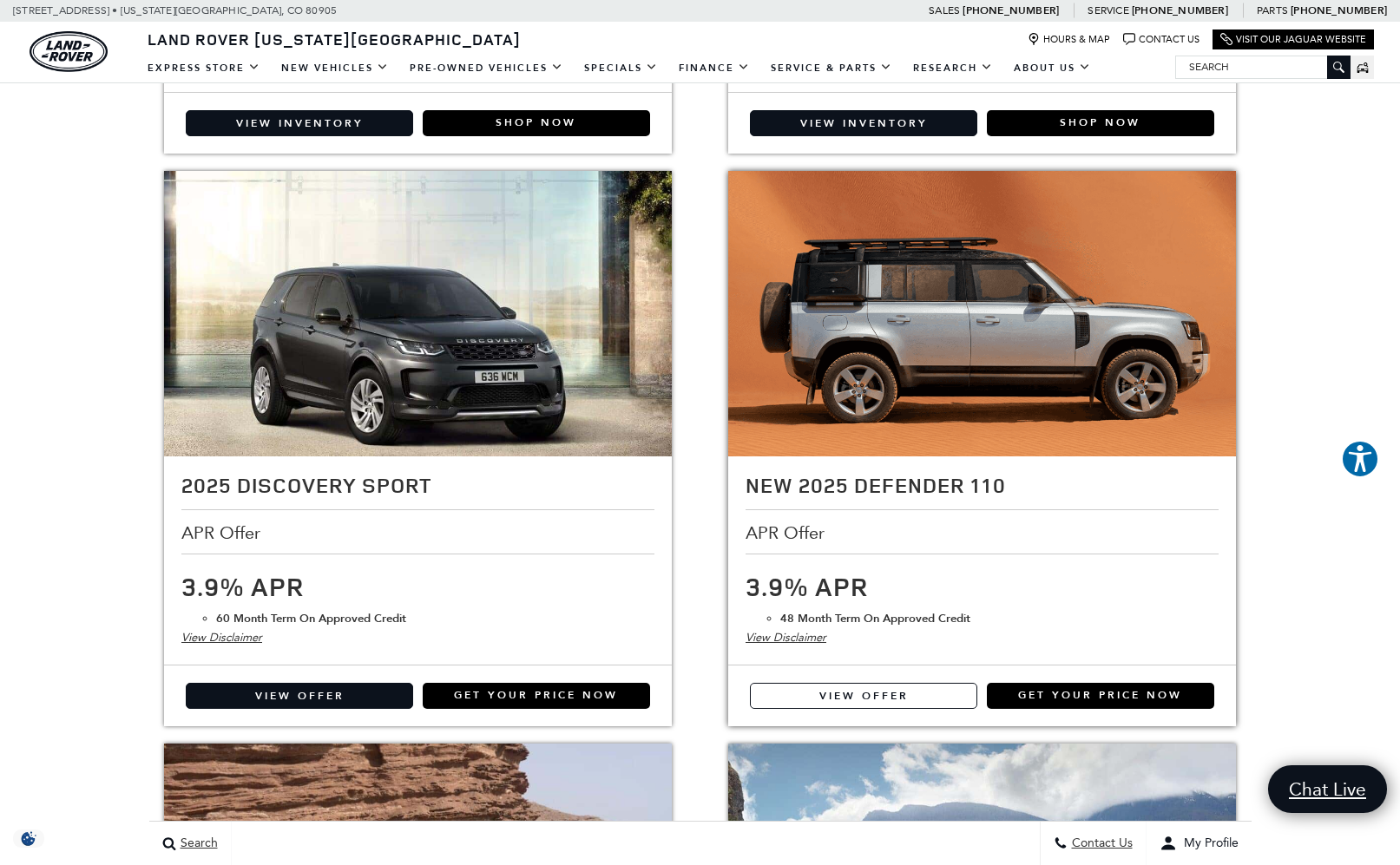
click at [916, 697] on link "View Offer" at bounding box center [863, 695] width 227 height 26
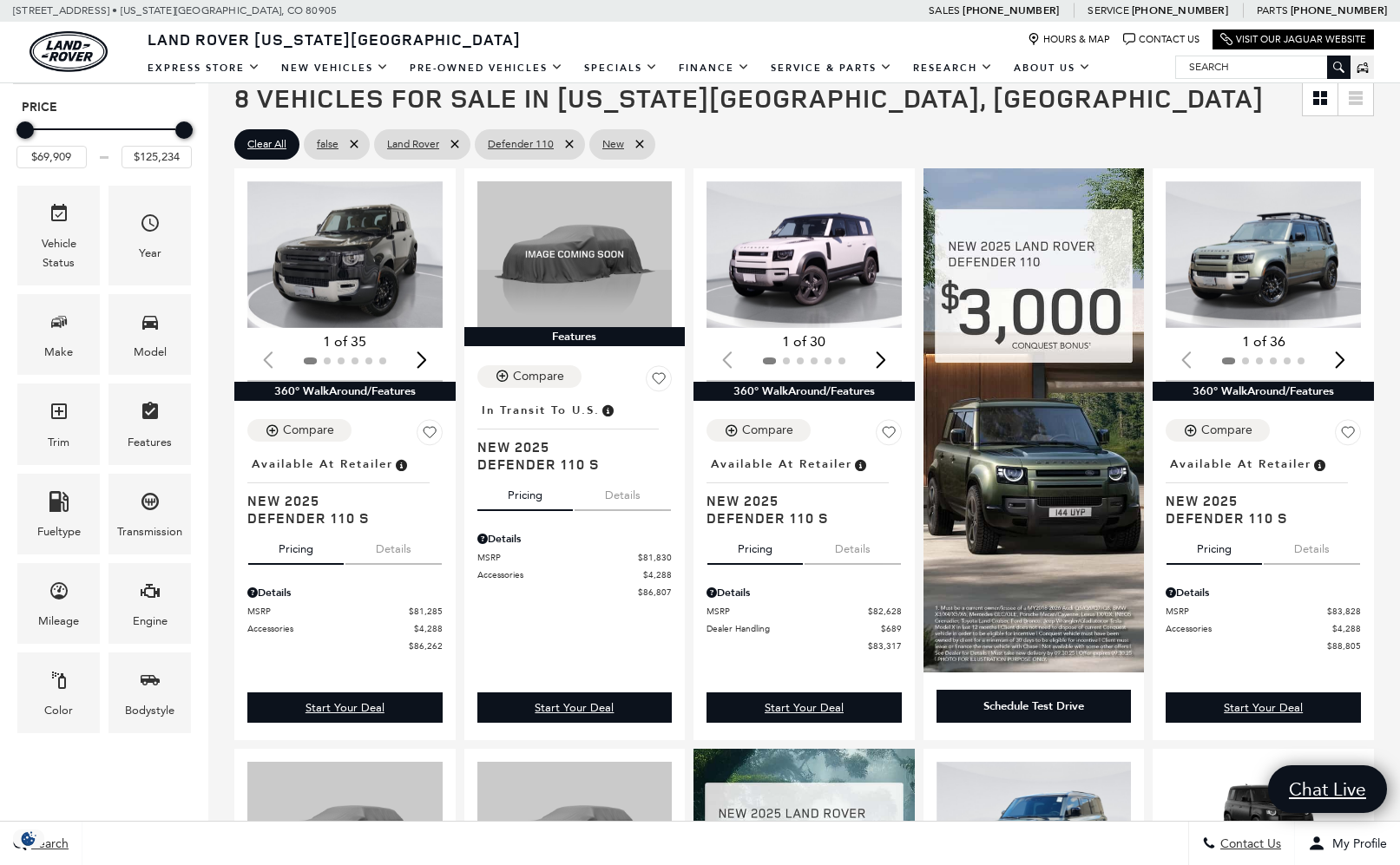
scroll to position [294, 0]
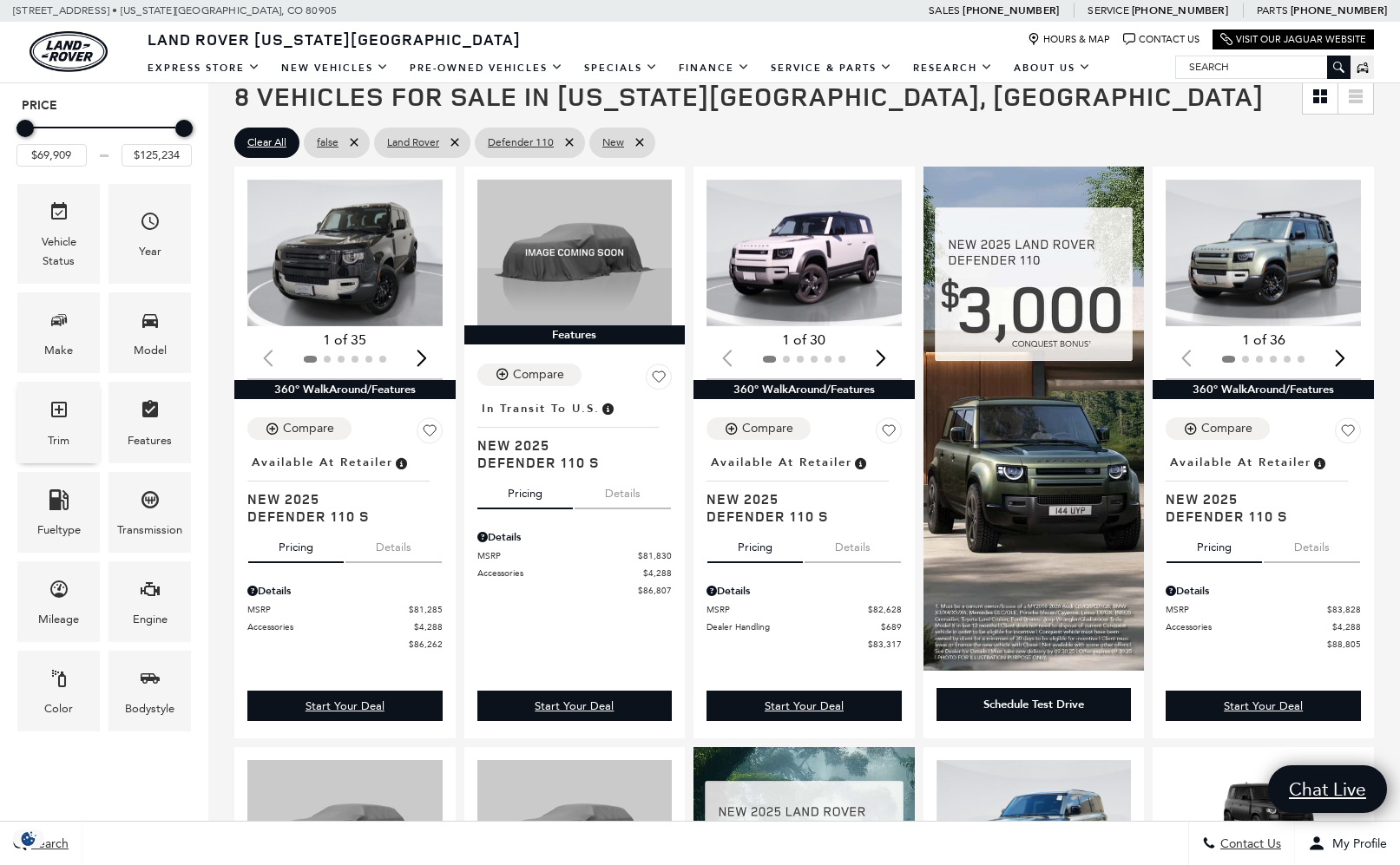
click at [65, 395] on div "Trim" at bounding box center [59, 422] width 83 height 81
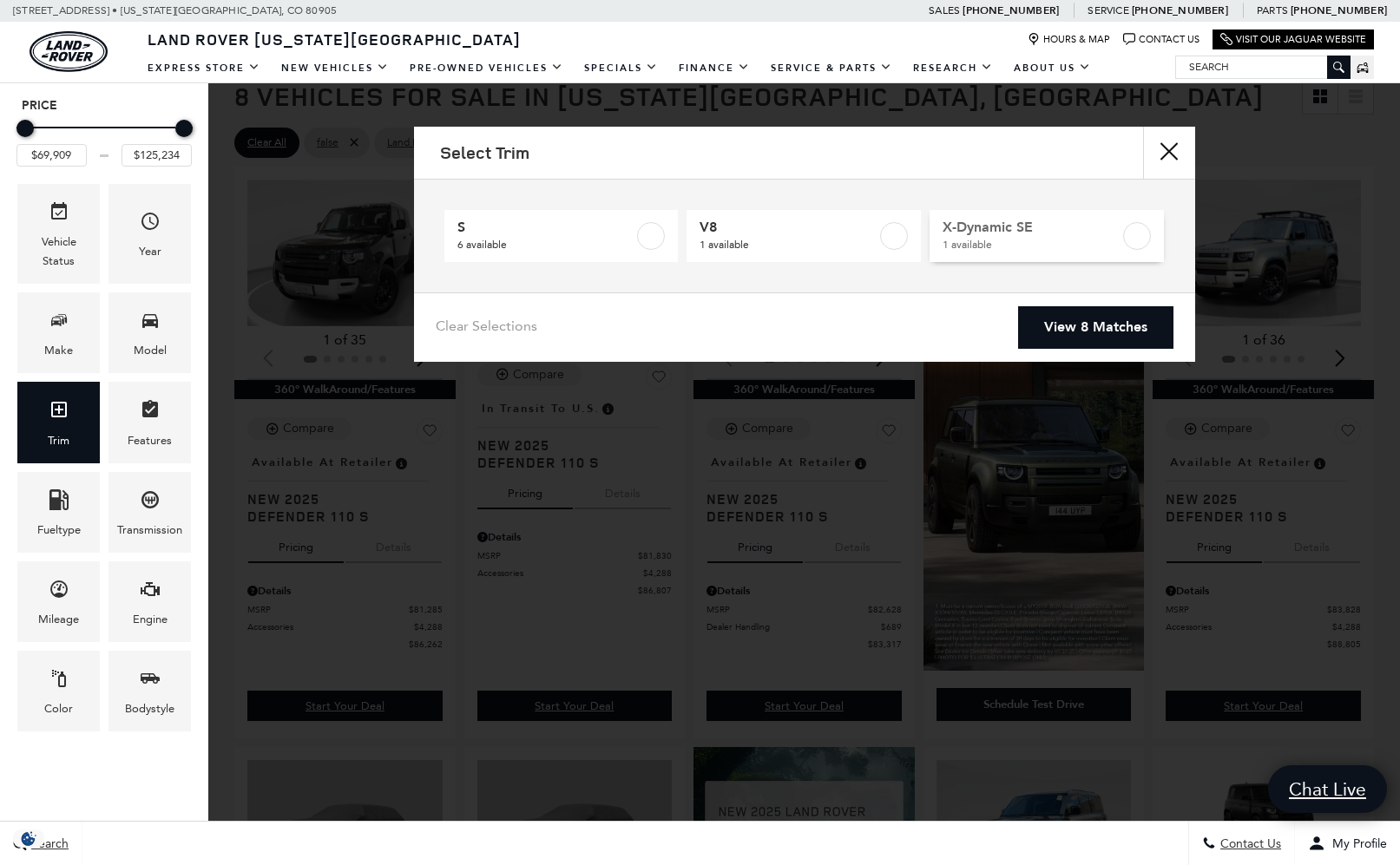
click at [1060, 232] on span "X-Dynamic SE" at bounding box center [1031, 227] width 177 height 17
type input "$84,452"
checkbox input "true"
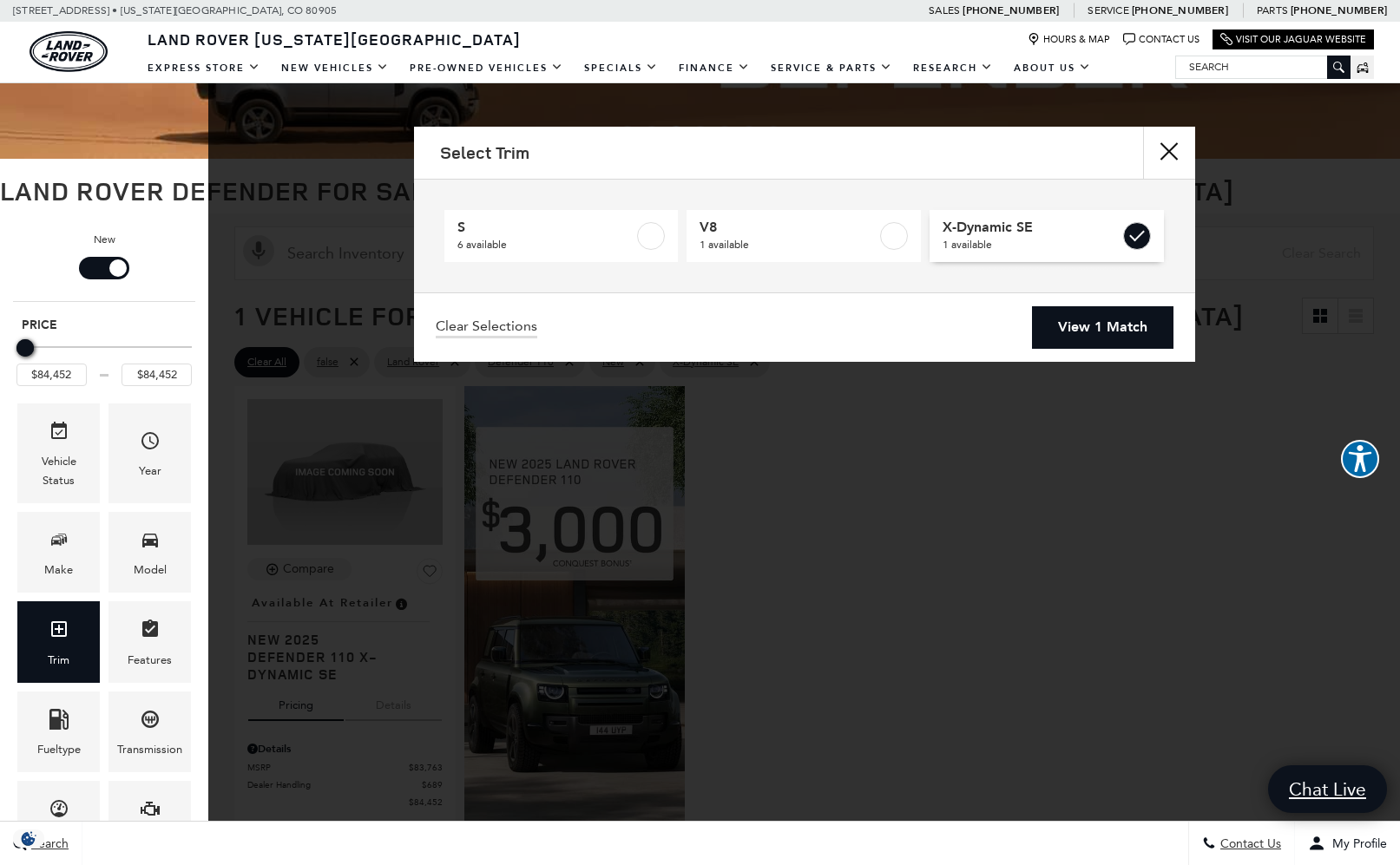
scroll to position [1, 0]
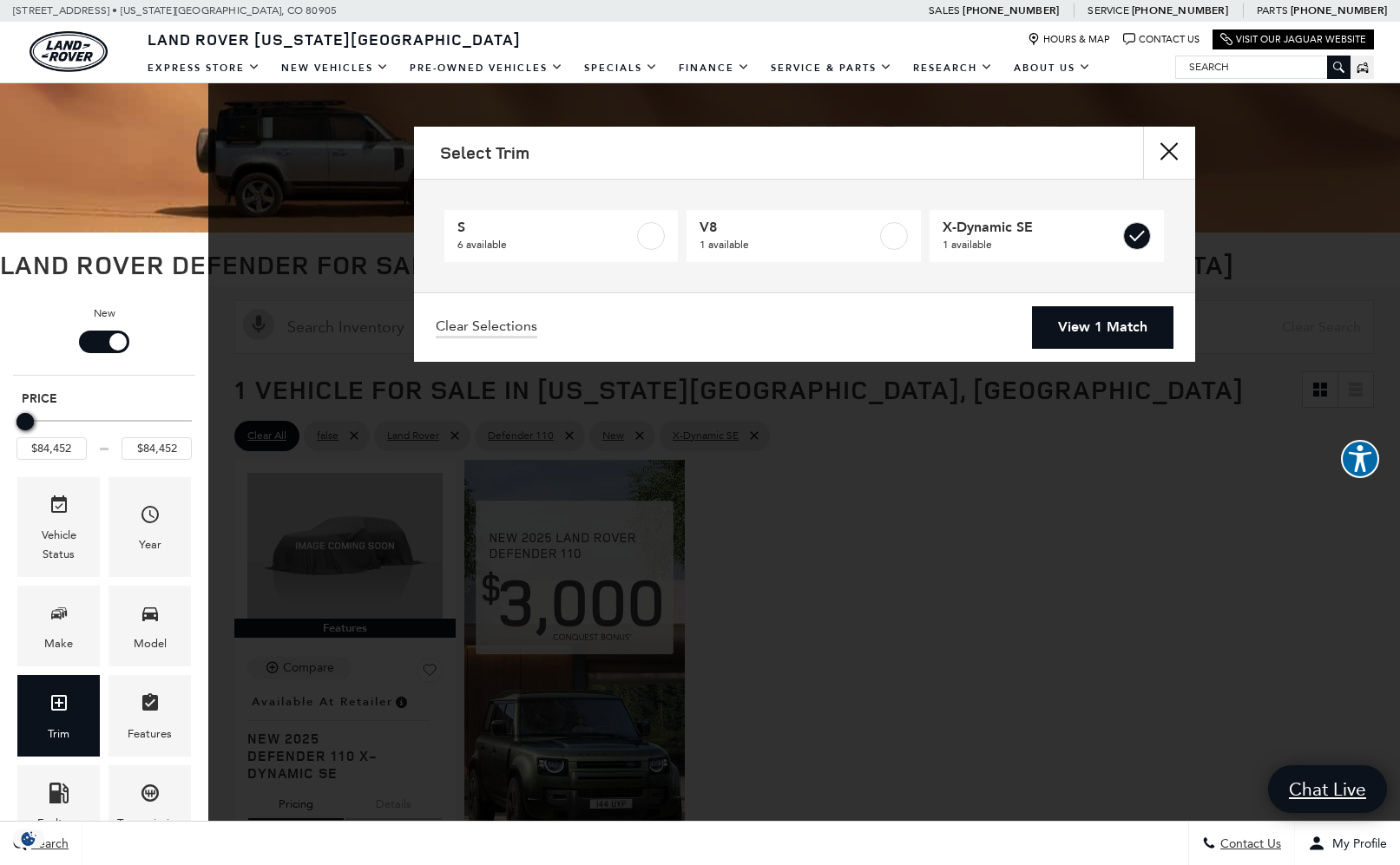
click at [1096, 328] on link "View 1 Match" at bounding box center [1102, 328] width 142 height 42
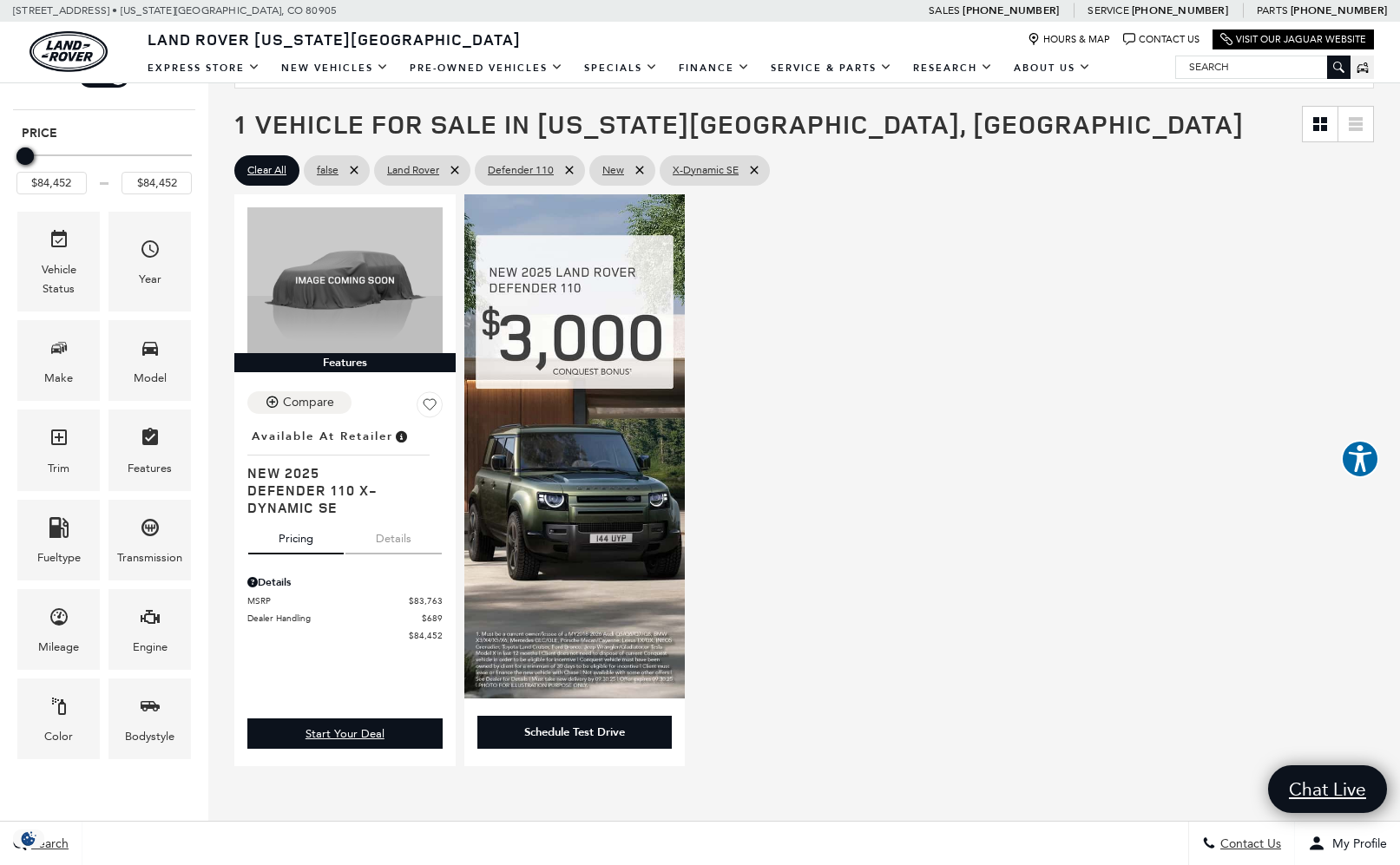
scroll to position [275, 0]
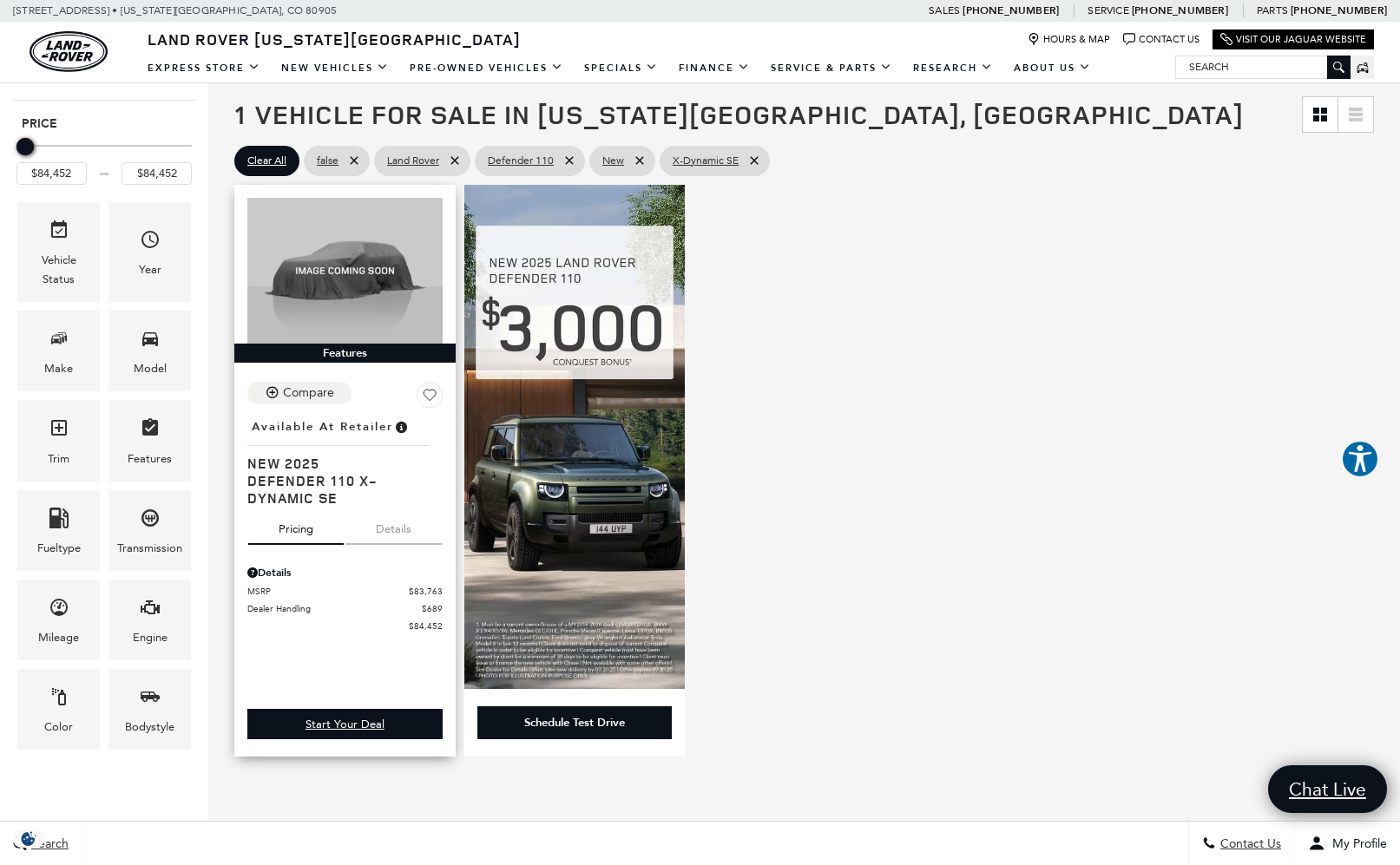
click at [389, 545] on button "Details" at bounding box center [394, 526] width 96 height 39
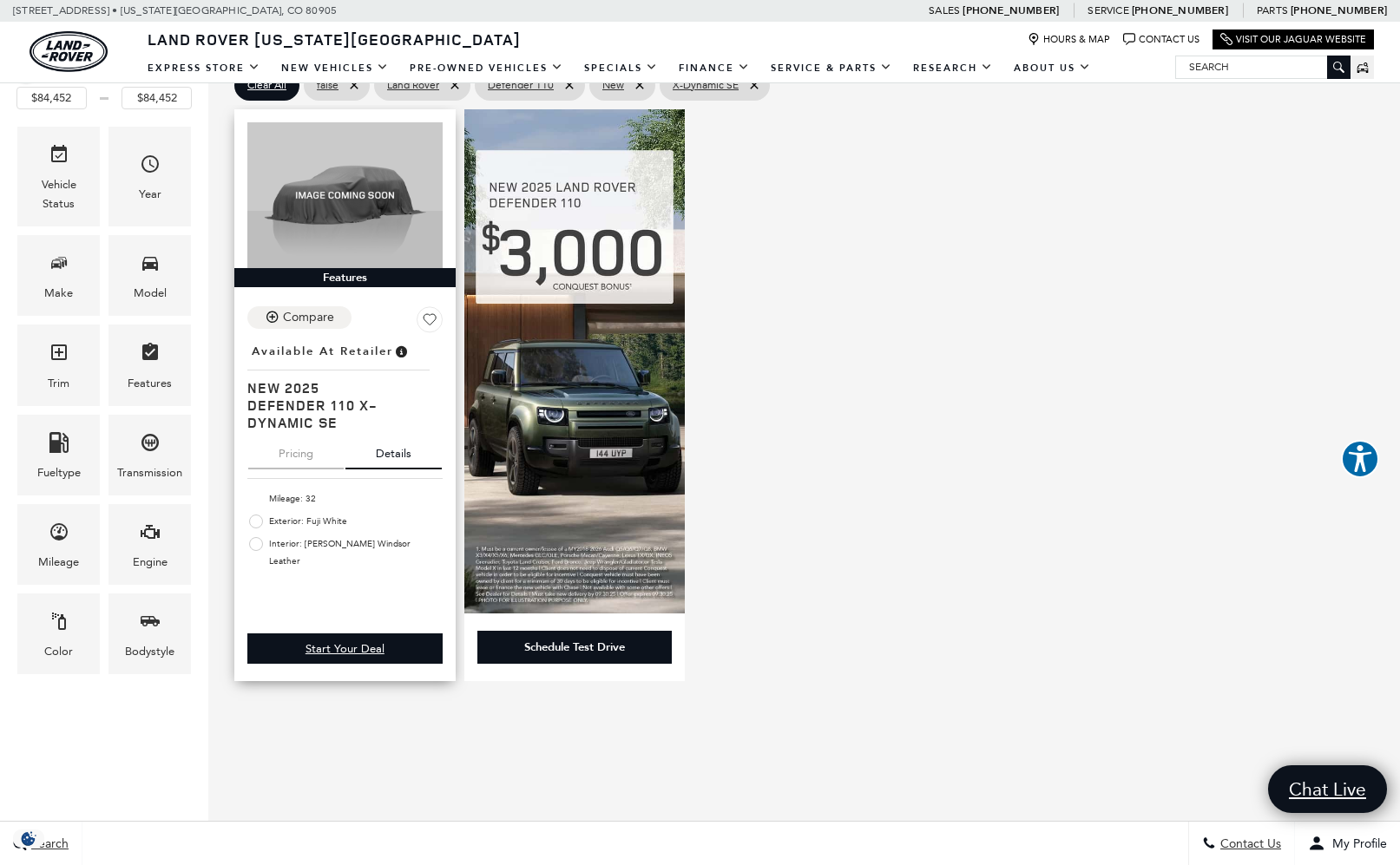
scroll to position [368, 0]
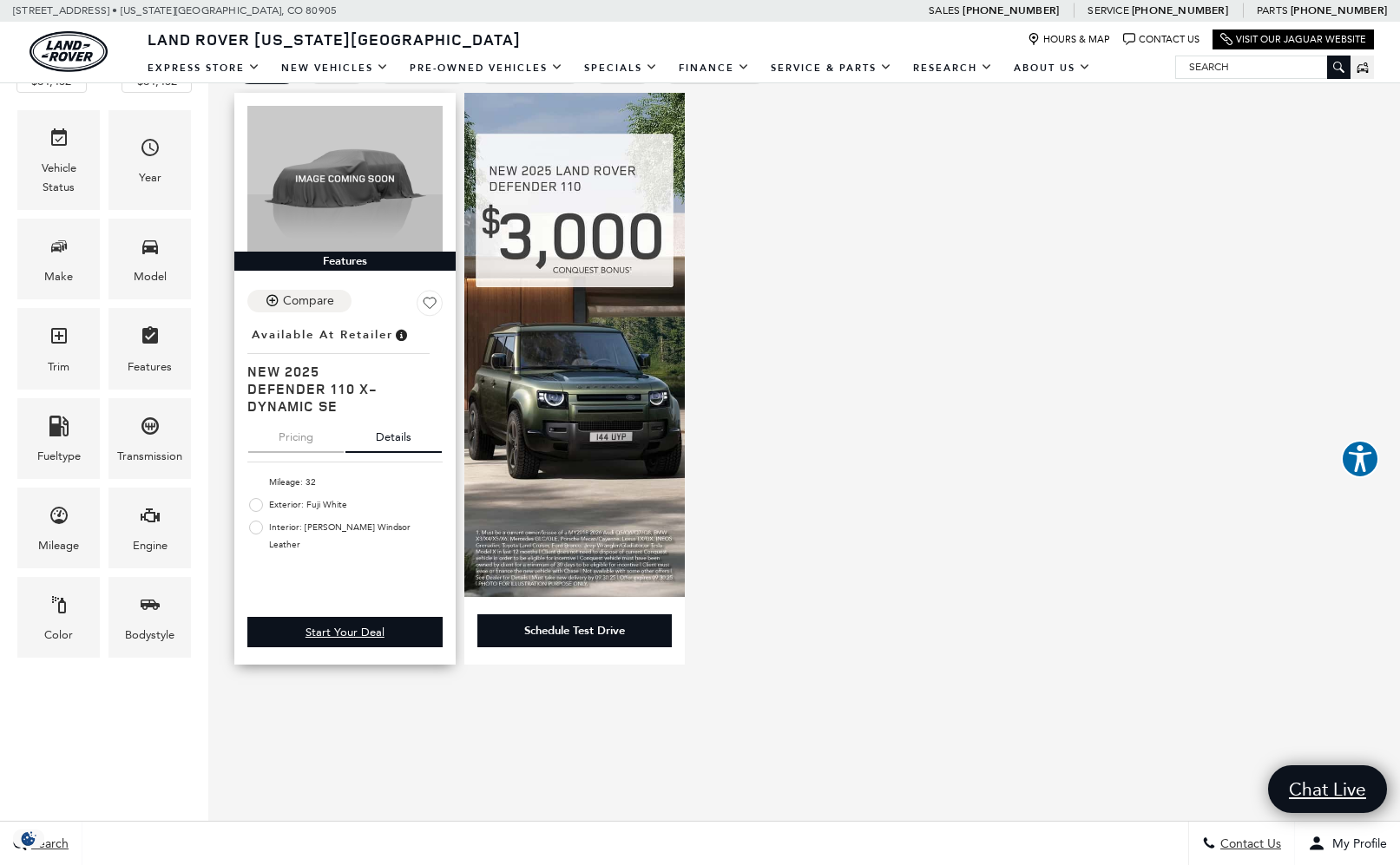
click at [336, 563] on div at bounding box center [345, 565] width 196 height 19
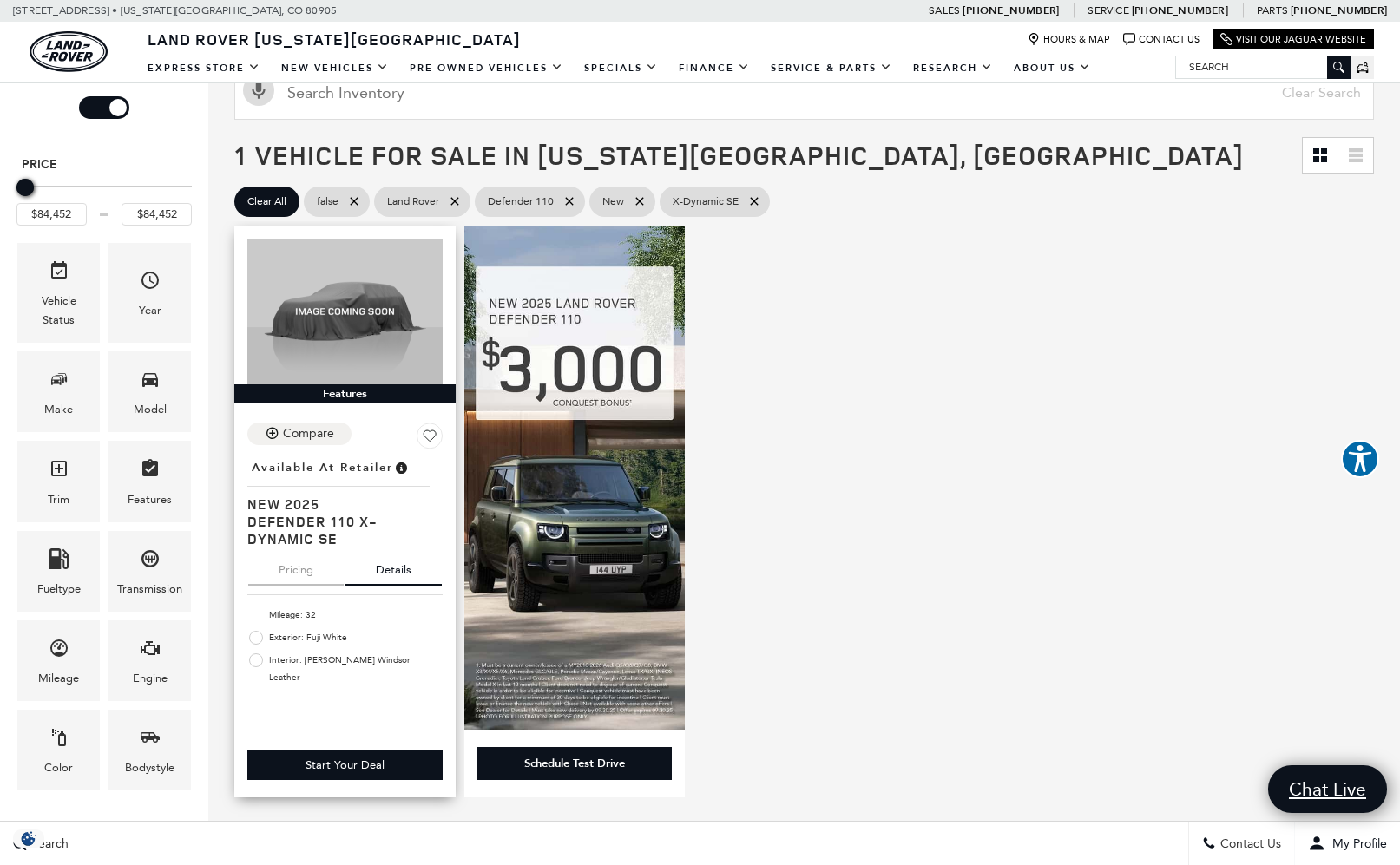
scroll to position [218, 0]
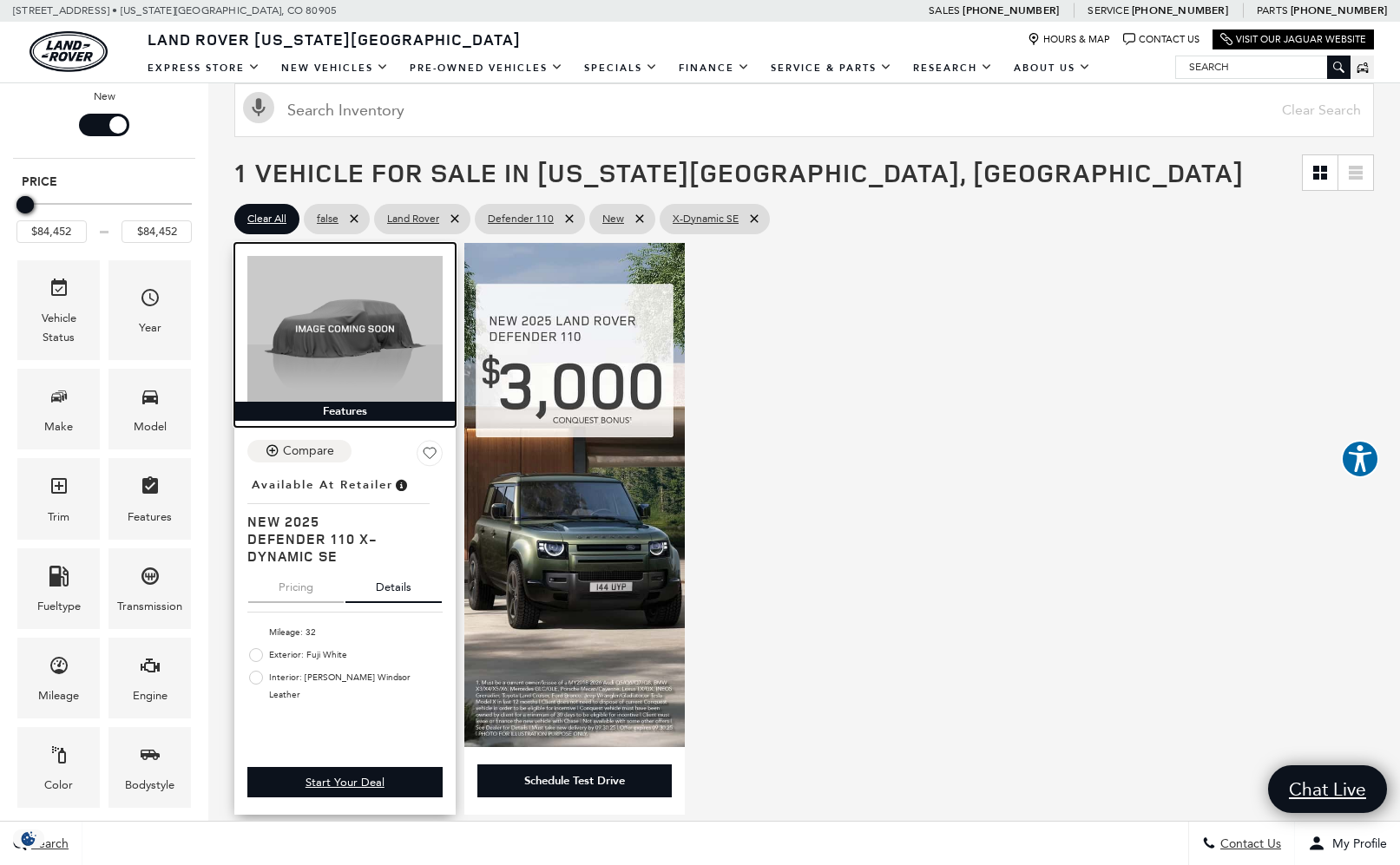
click at [357, 308] on img at bounding box center [345, 328] width 196 height 145
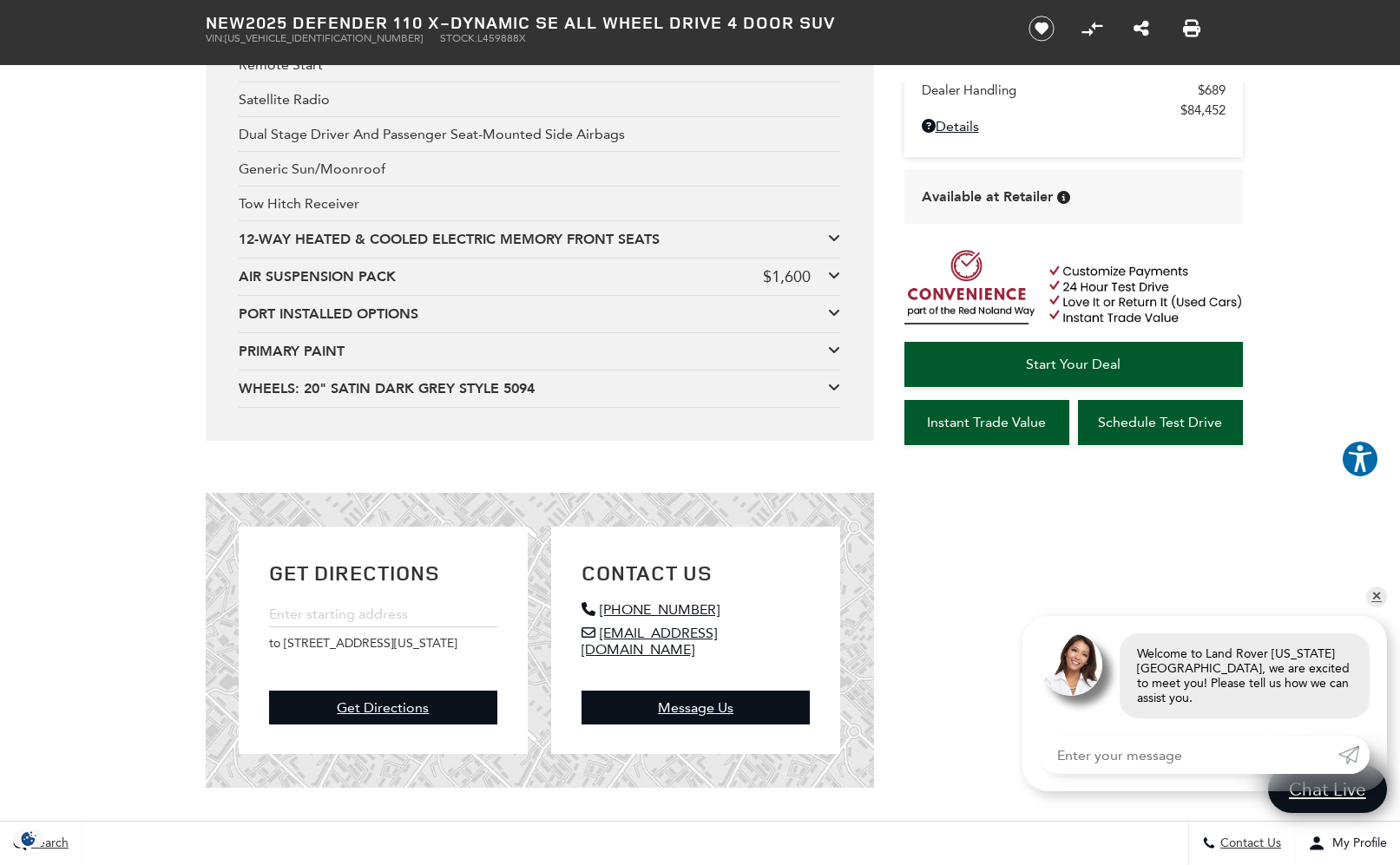
scroll to position [3876, 0]
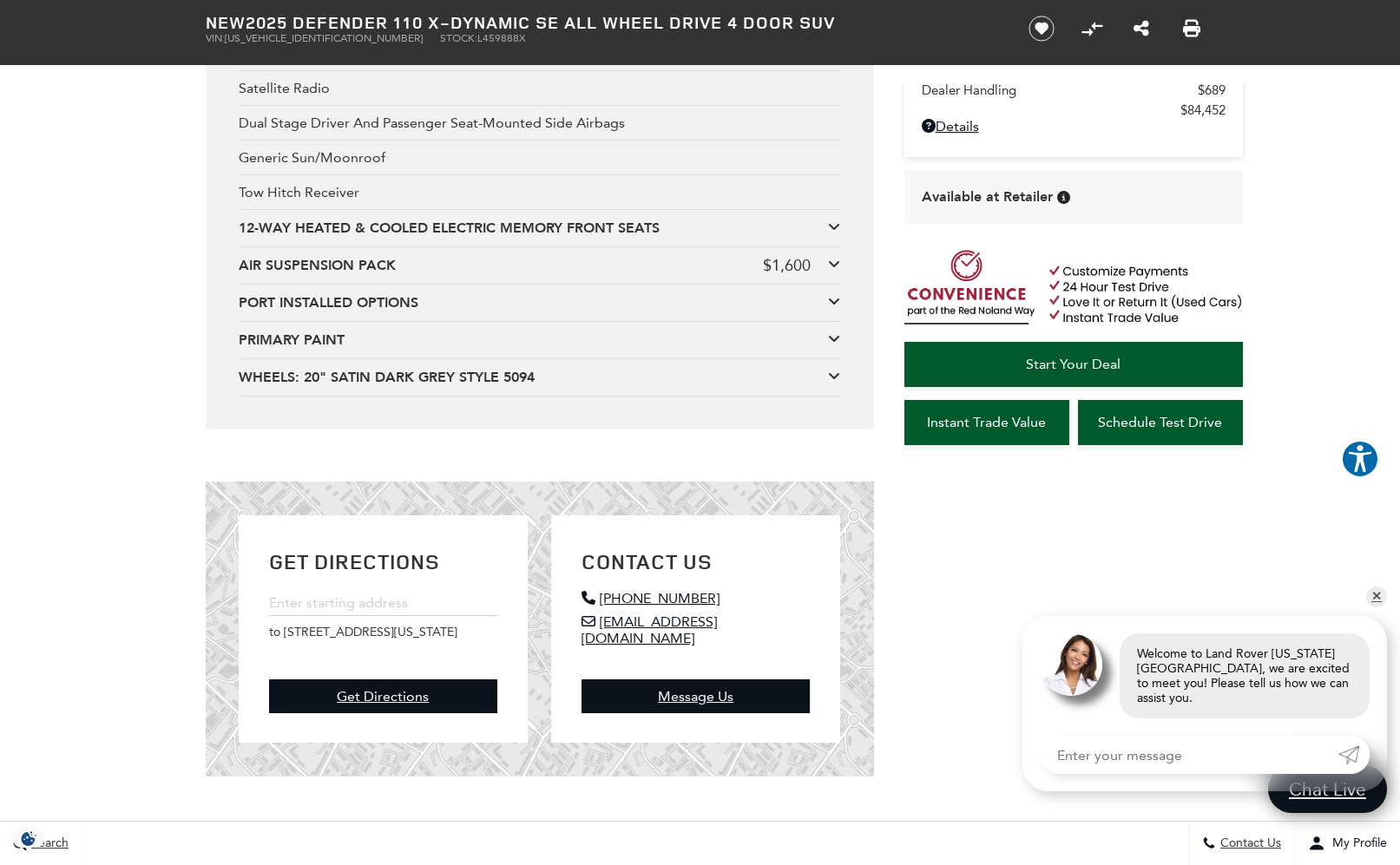
click at [477, 238] on div "12-WAY HEATED & COOLED ELECTRIC MEMORY FRONT SEATS" at bounding box center [534, 228] width 590 height 19
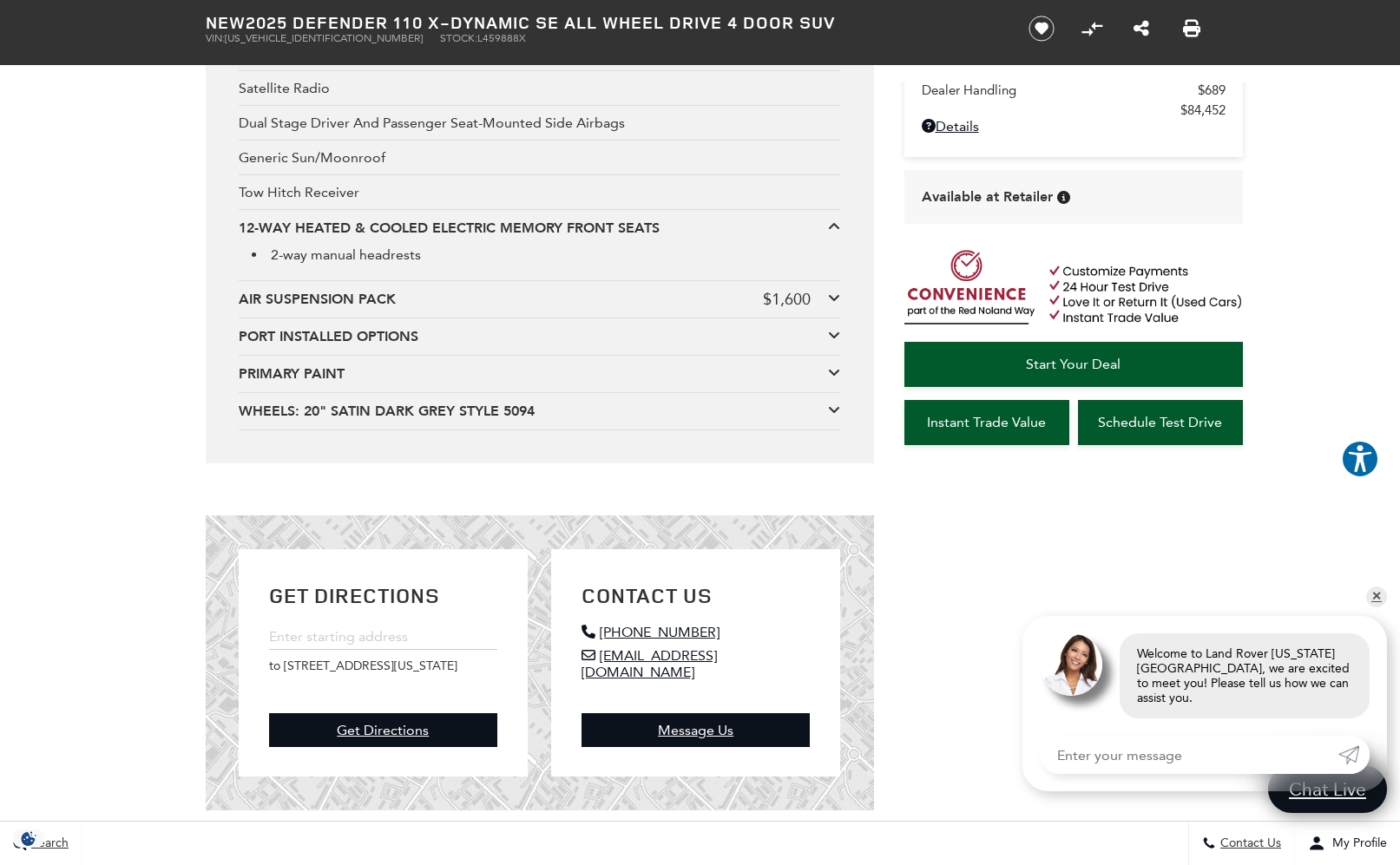
click at [477, 238] on div "12-WAY HEATED & COOLED ELECTRIC MEMORY FRONT SEATS" at bounding box center [534, 228] width 590 height 19
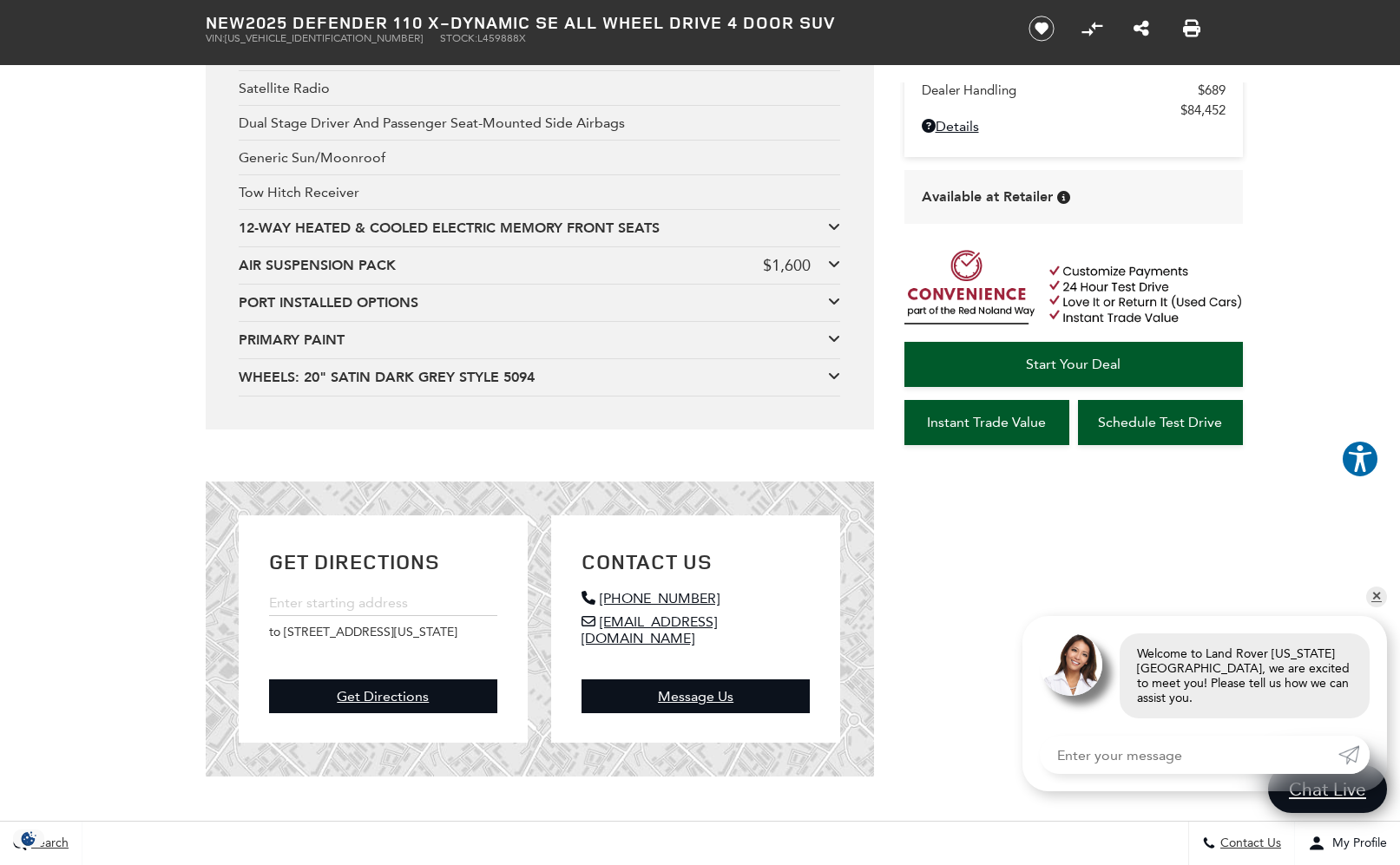
click at [462, 275] on div "AIR SUSPENSION PACK" at bounding box center [501, 266] width 524 height 19
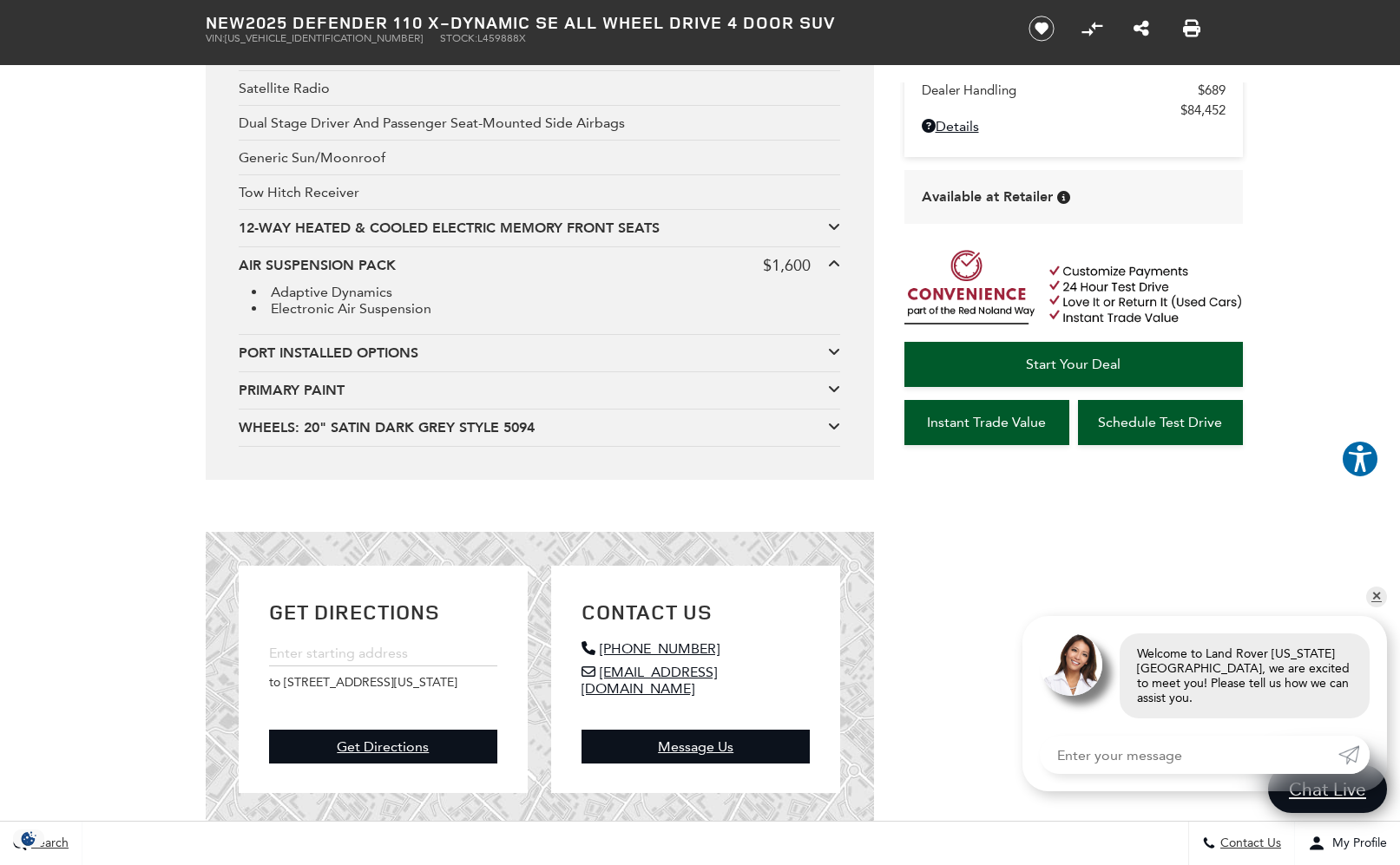
click at [462, 275] on div "AIR SUSPENSION PACK" at bounding box center [501, 266] width 524 height 19
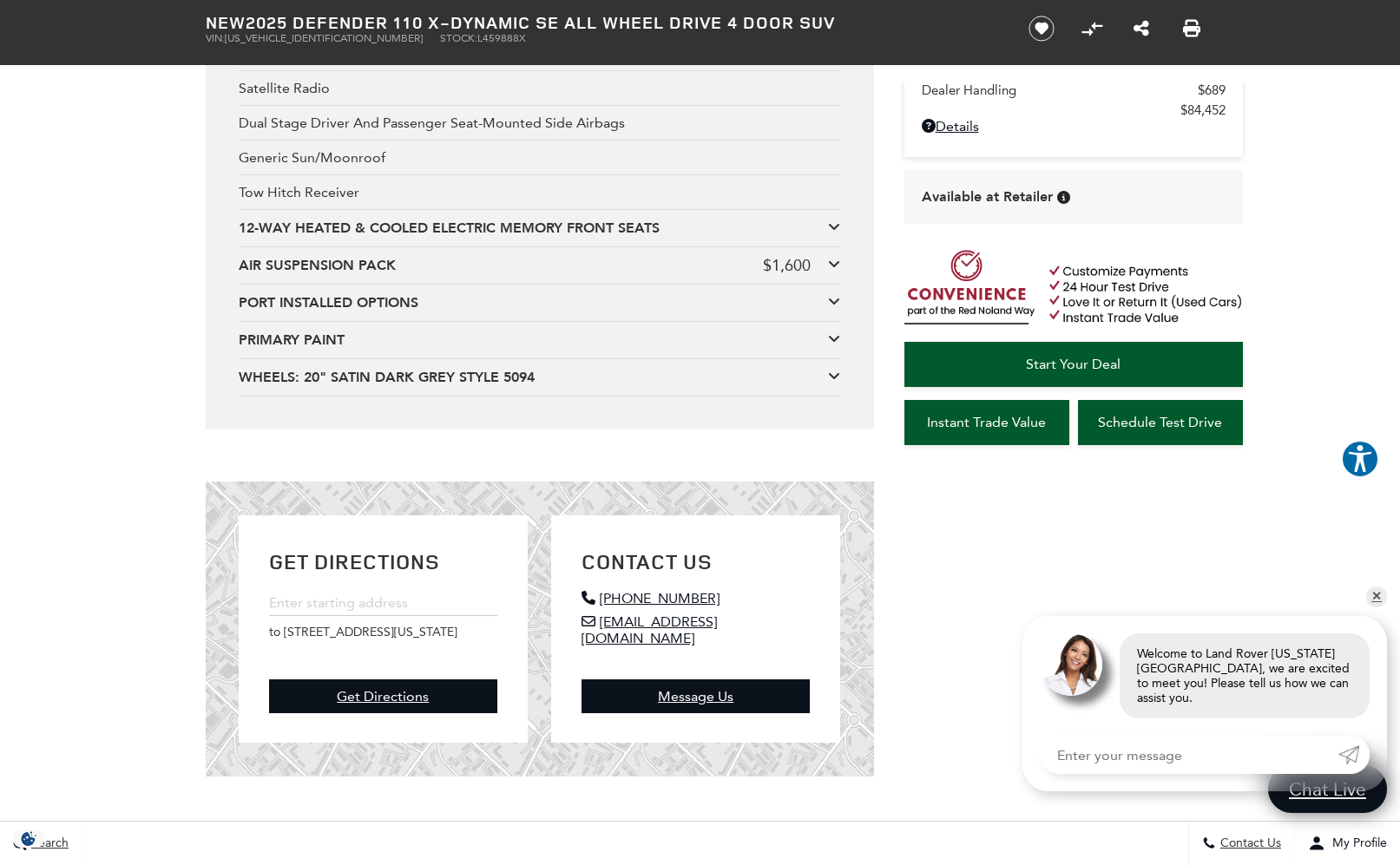
click at [428, 312] on div "PORT INSTALLED OPTIONS" at bounding box center [534, 302] width 590 height 19
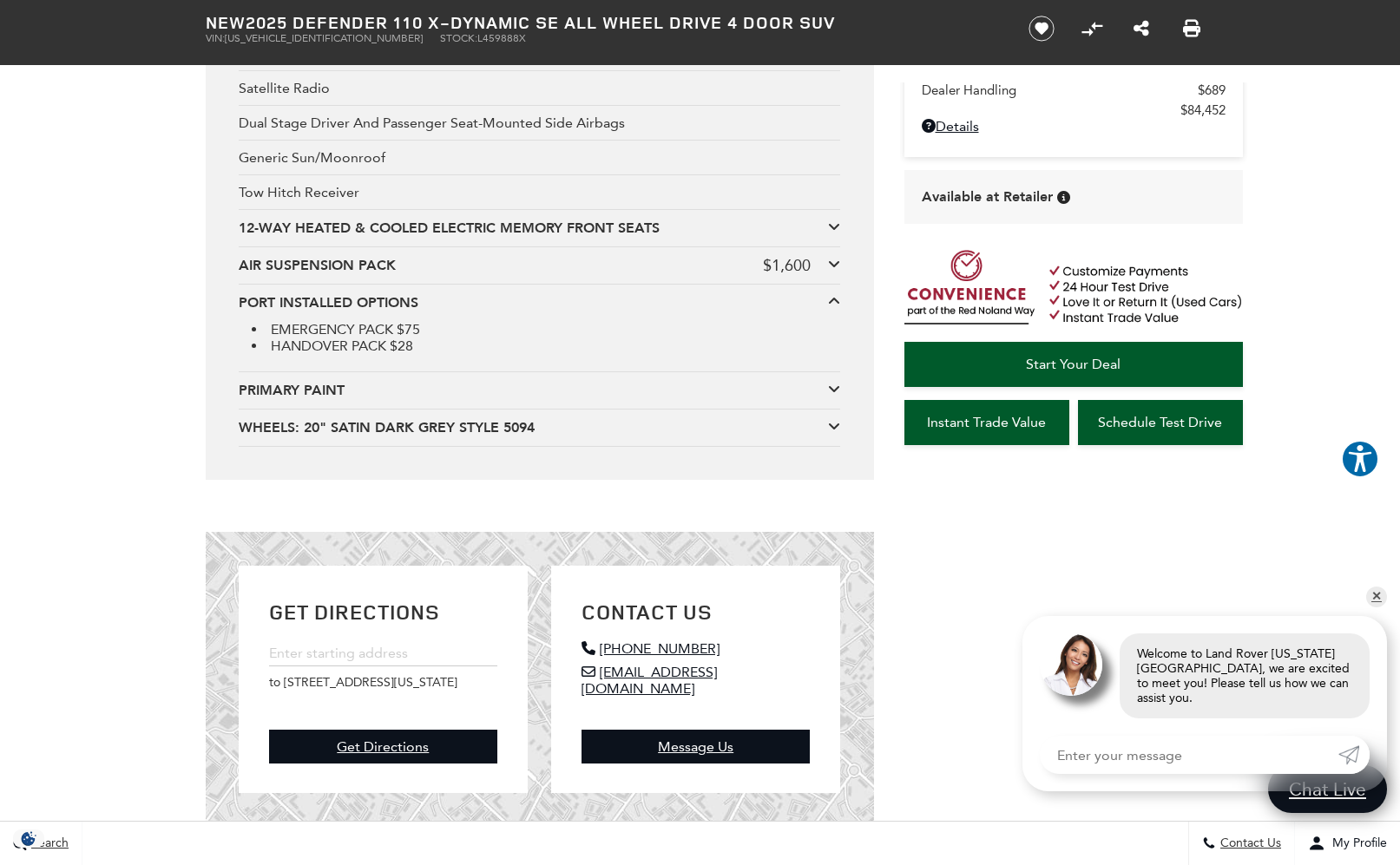
click at [429, 312] on div "PORT INSTALLED OPTIONS" at bounding box center [534, 302] width 590 height 19
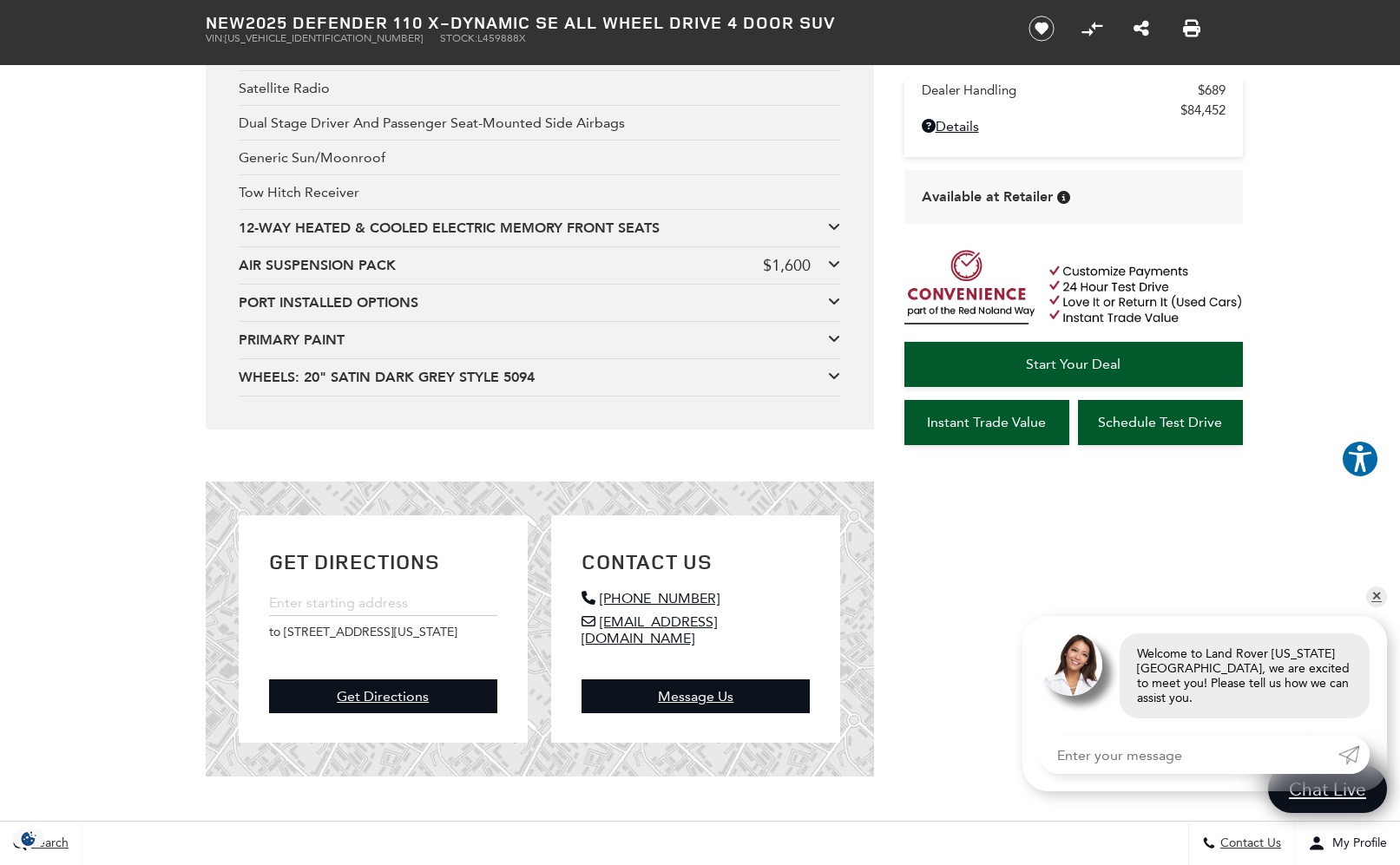
click at [418, 350] on div "PRIMARY PAINT" at bounding box center [534, 340] width 590 height 19
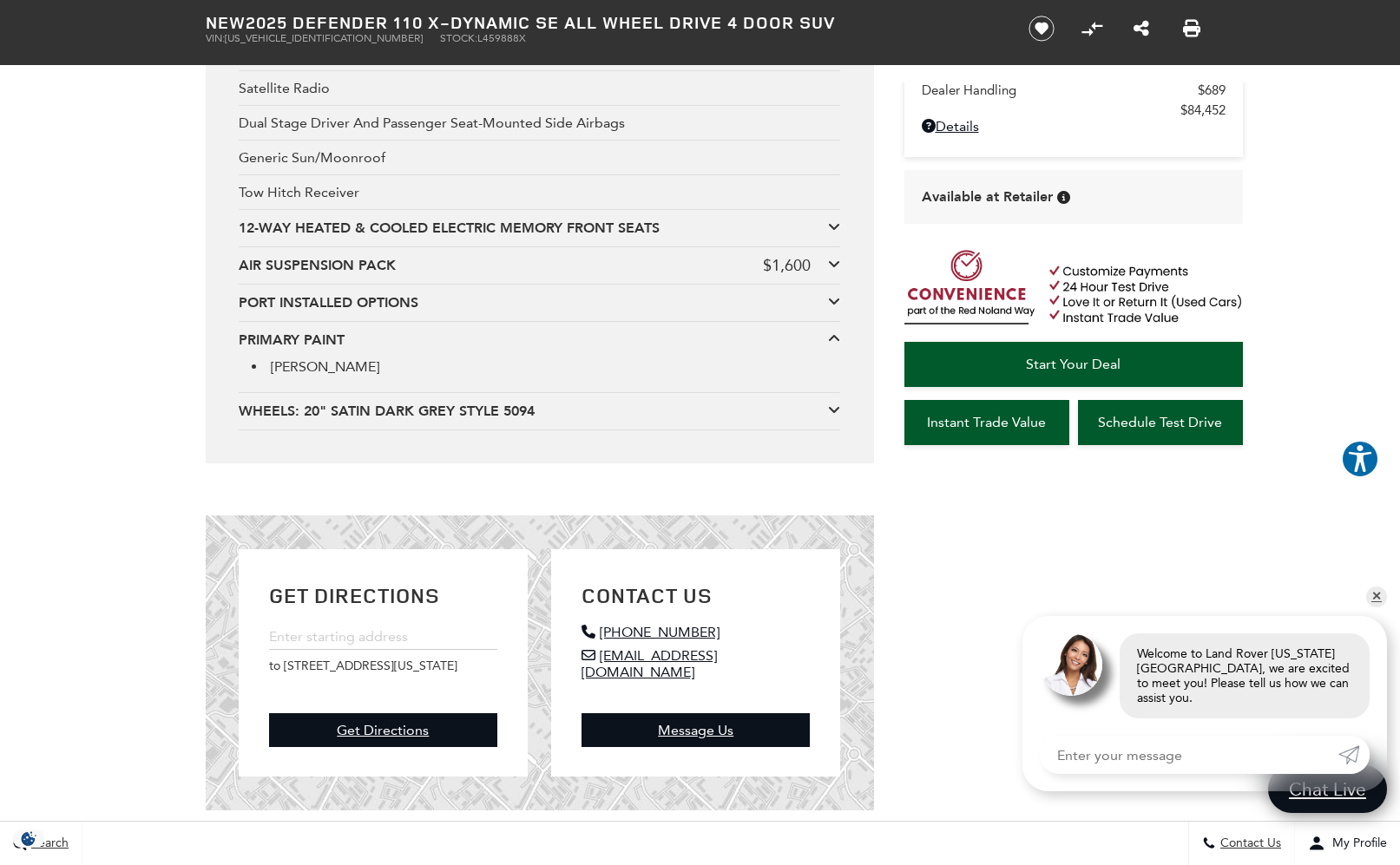
click at [418, 350] on div "PRIMARY PAINT" at bounding box center [534, 340] width 590 height 19
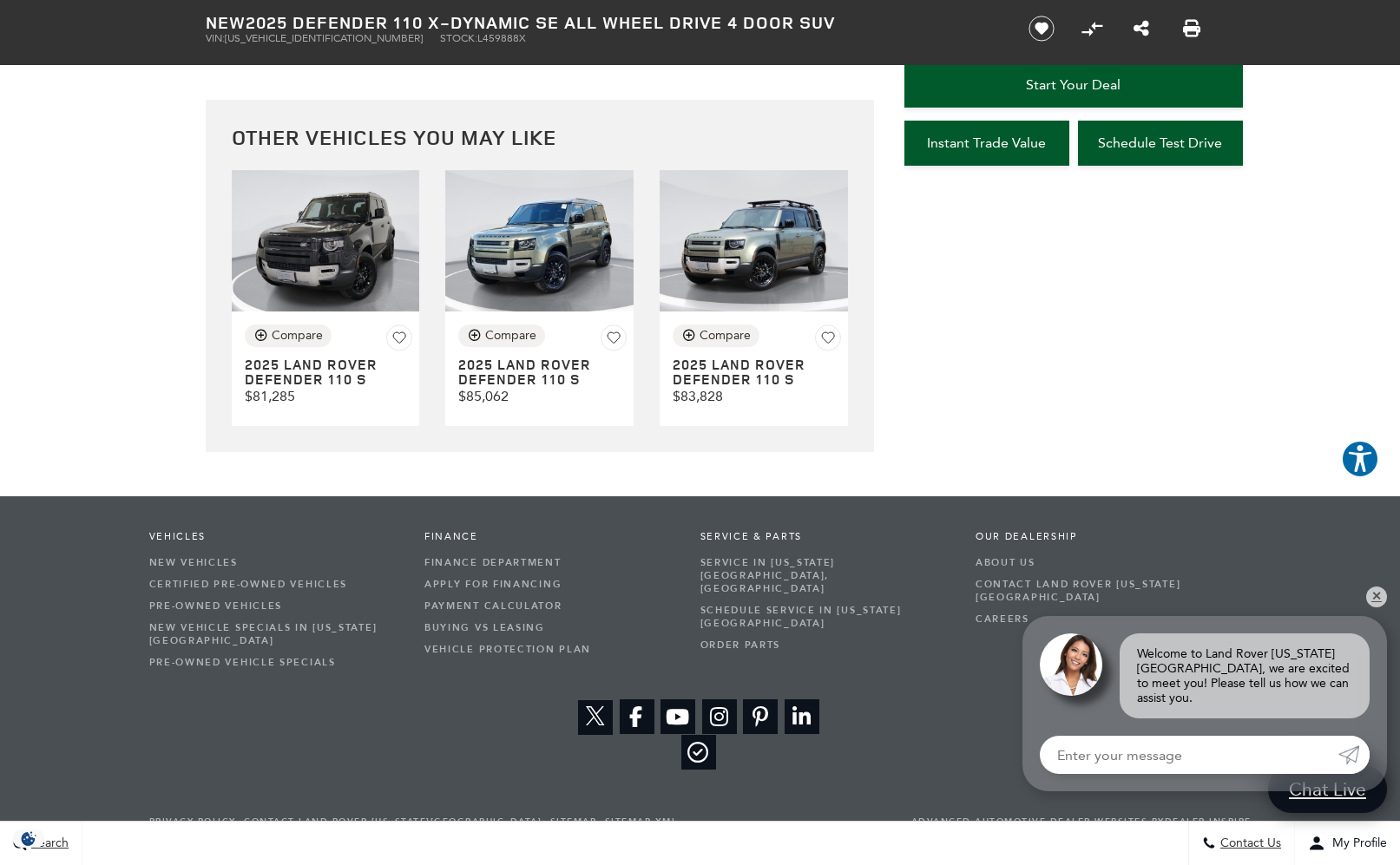
scroll to position [4935, 0]
